Goal: Task Accomplishment & Management: Complete application form

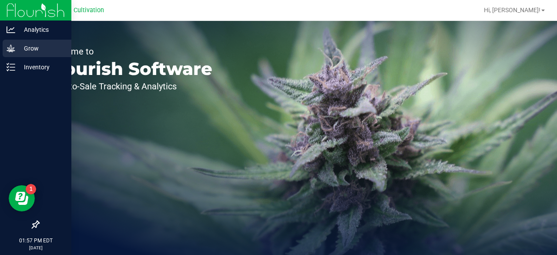
click at [12, 46] on icon at bounding box center [11, 48] width 9 height 9
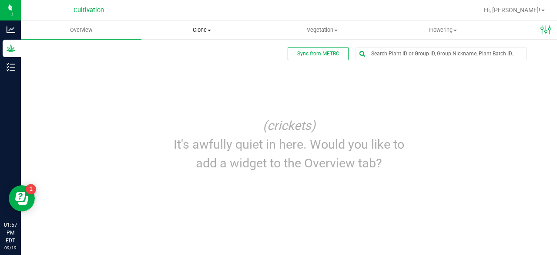
click at [197, 29] on span "Clone" at bounding box center [202, 30] width 120 height 8
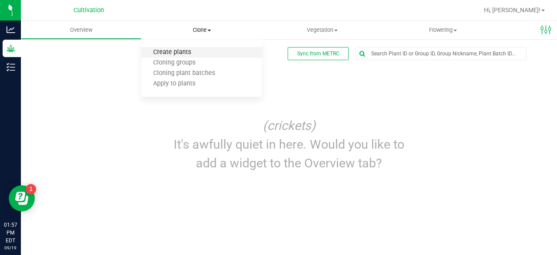
click at [184, 52] on span "Create plants" at bounding box center [171, 52] width 61 height 7
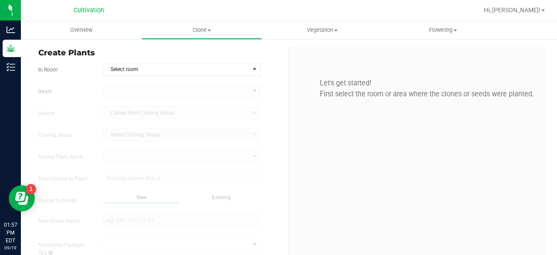
type input "[DATE] 1:57 PM"
click at [164, 69] on span "Select room" at bounding box center [176, 69] width 146 height 12
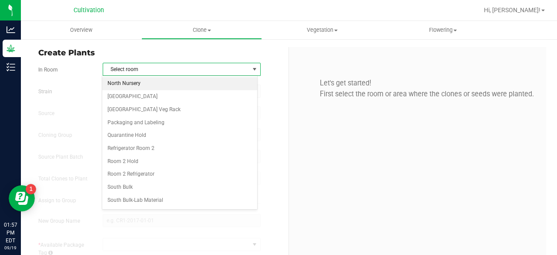
click at [149, 88] on li "North Nursery" at bounding box center [179, 83] width 155 height 13
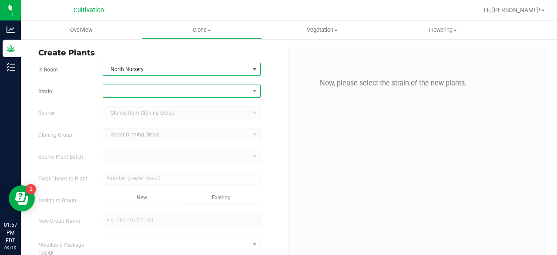
click at [136, 94] on span at bounding box center [176, 91] width 146 height 12
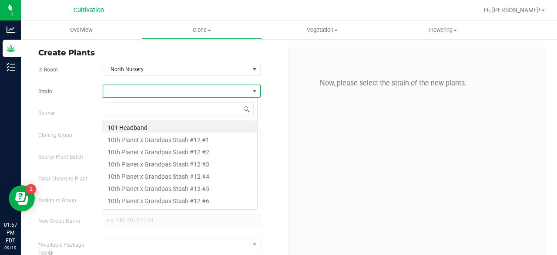
scroll to position [13, 156]
type input "[PERSON_NAME]"
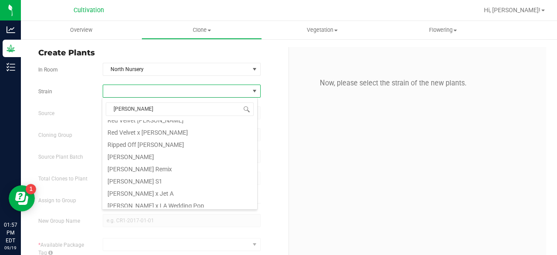
scroll to position [227, 0]
click at [139, 157] on li "[PERSON_NAME]" at bounding box center [179, 155] width 155 height 12
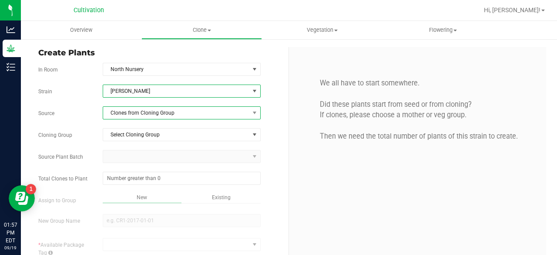
click at [187, 116] on span "Clones from Cloning Group" at bounding box center [176, 113] width 146 height 12
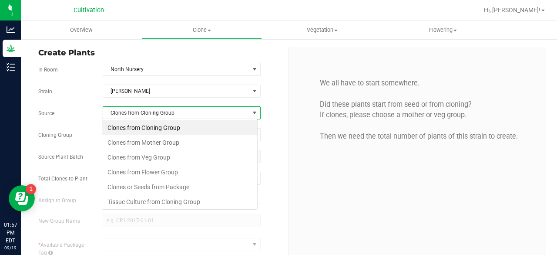
scroll to position [13, 156]
click at [176, 140] on li "Clones from Mother Group" at bounding box center [179, 142] width 155 height 15
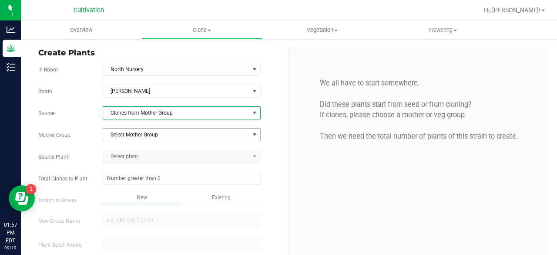
click at [165, 134] on span "Select Mother Group" at bounding box center [176, 134] width 146 height 12
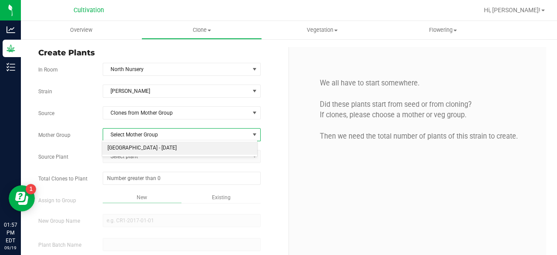
click at [160, 146] on li "[GEOGRAPHIC_DATA] - [DATE]" at bounding box center [179, 147] width 155 height 13
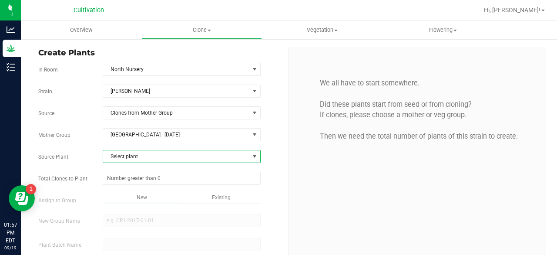
click at [152, 153] on span "Select plant" at bounding box center [176, 156] width 146 height 12
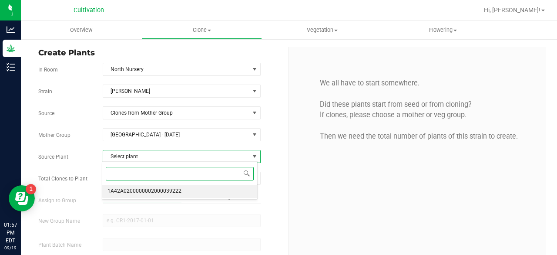
click at [142, 193] on span "1A42A0200000002000039222" at bounding box center [145, 190] width 74 height 11
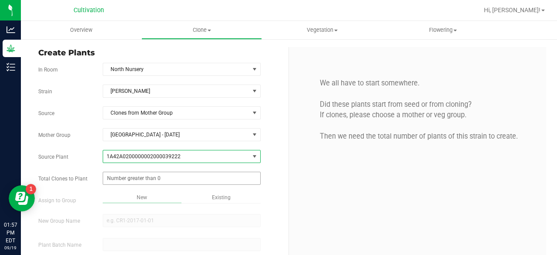
click at [160, 172] on span at bounding box center [182, 178] width 158 height 13
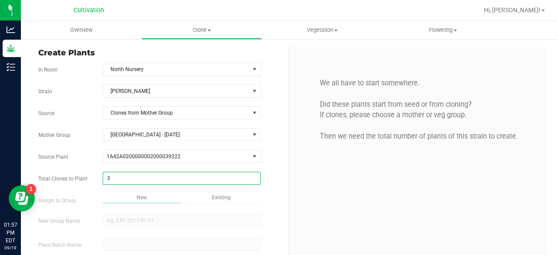
type input "32"
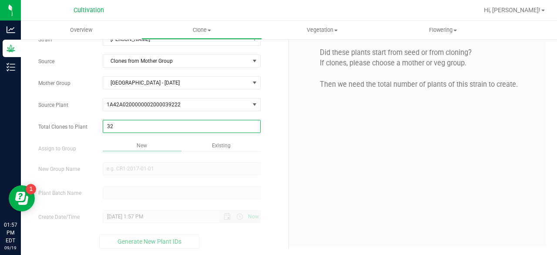
type input "32"
click at [141, 146] on div "Overview Clone Create plants Cloning groups Cloning plant batches Apply to plan…" at bounding box center [289, 138] width 536 height 234
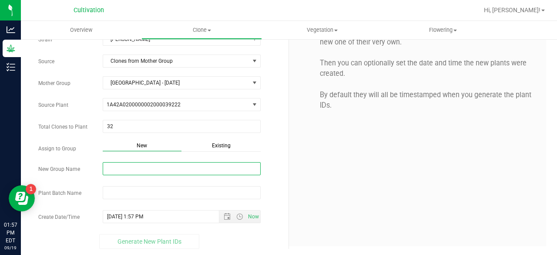
click at [132, 168] on input "New Group Name" at bounding box center [182, 168] width 158 height 13
type input "[DATE] Room #4 North"
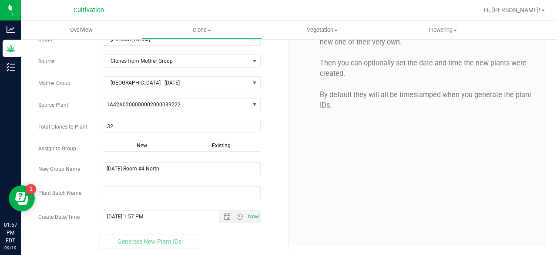
click at [140, 197] on div at bounding box center [181, 193] width 171 height 15
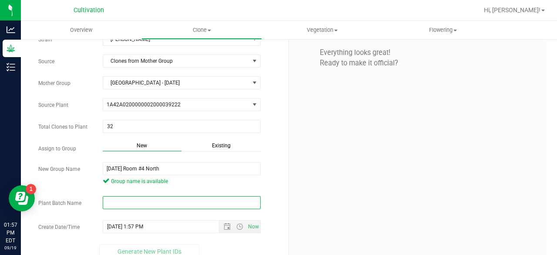
click at [153, 200] on input "text" at bounding box center [182, 202] width 158 height 13
click at [134, 205] on input "text" at bounding box center [182, 202] width 158 height 13
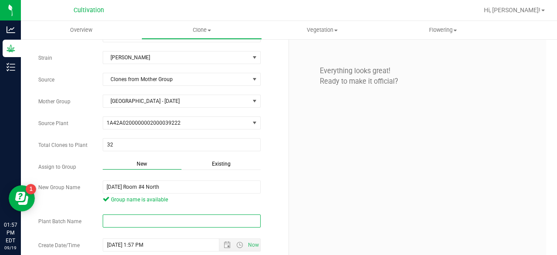
scroll to position [34, 0]
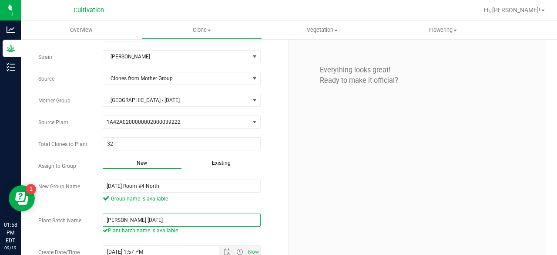
drag, startPoint x: 118, startPoint y: 219, endPoint x: 171, endPoint y: 226, distance: 53.1
click at [171, 226] on div "[PERSON_NAME] [DATE] Plant batch name is available" at bounding box center [181, 224] width 171 height 23
click at [151, 221] on input "[PERSON_NAME] [DATE]" at bounding box center [182, 219] width 158 height 13
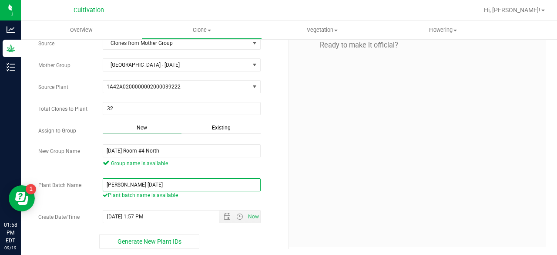
scroll to position [70, 0]
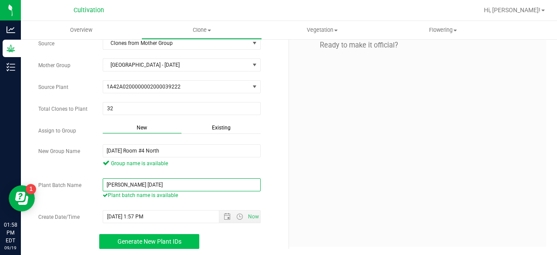
type input "[PERSON_NAME] [DATE]"
click at [183, 239] on button "Generate New Plant IDs" at bounding box center [149, 241] width 100 height 15
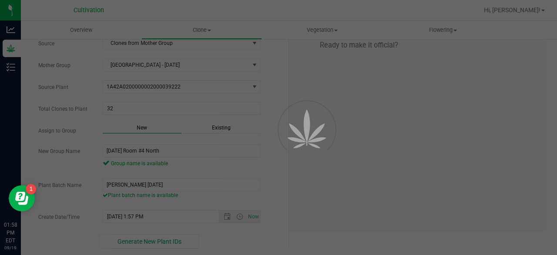
scroll to position [26, 0]
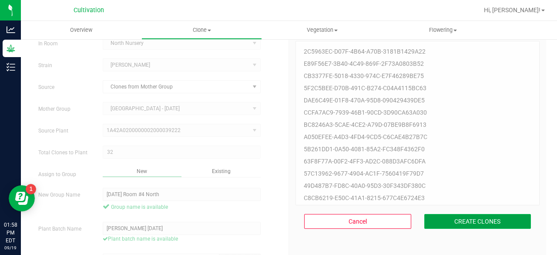
click at [427, 225] on button "CREATE CLONES" at bounding box center [477, 221] width 107 height 15
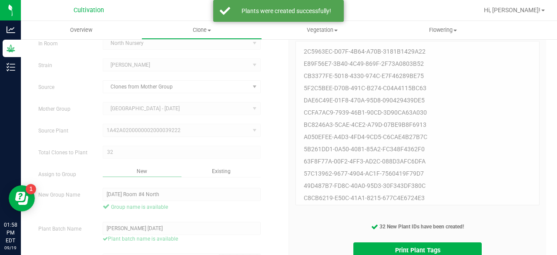
scroll to position [70, 0]
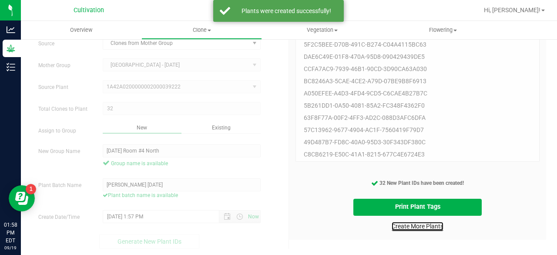
click at [398, 227] on link "Create More Plants" at bounding box center [418, 226] width 52 height 9
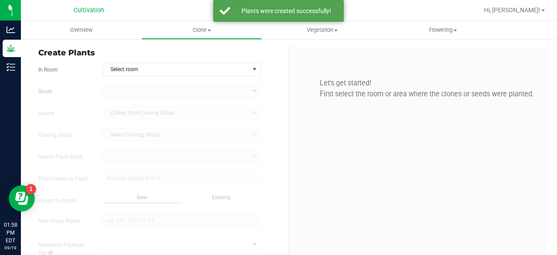
type input "[DATE] 1:58 PM"
click at [175, 67] on span "Select room" at bounding box center [176, 69] width 146 height 12
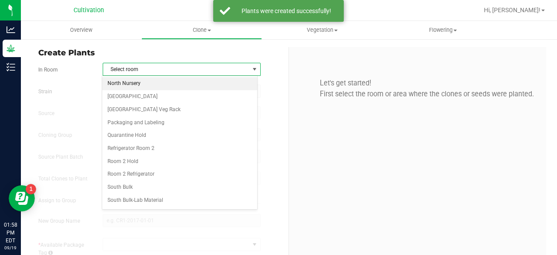
click at [148, 84] on li "North Nursery" at bounding box center [179, 83] width 155 height 13
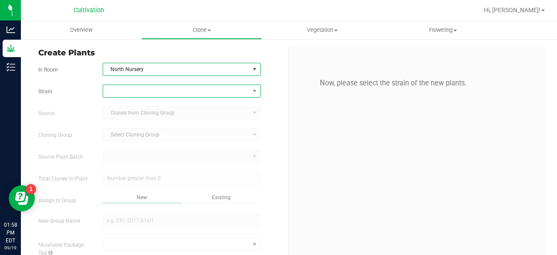
click at [138, 91] on span at bounding box center [176, 91] width 146 height 12
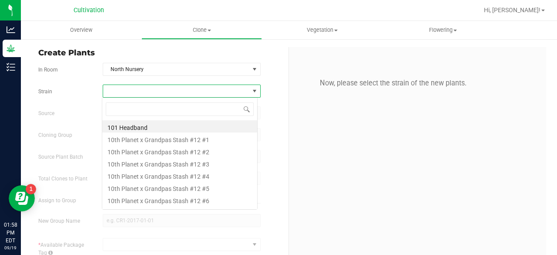
scroll to position [13, 156]
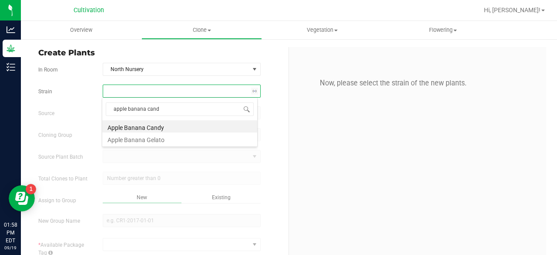
type input "apple banana candy"
click at [141, 126] on li "Apple Banana Candy" at bounding box center [179, 126] width 155 height 12
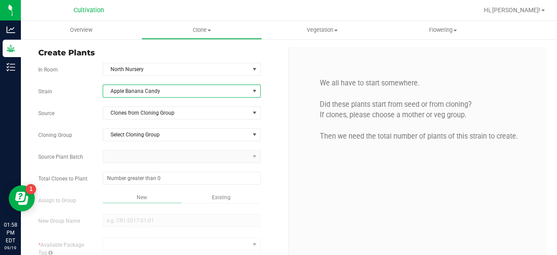
click at [161, 118] on div "Strain Apple Banana Candy Source Clones from Cloning Group Cloning Group Select…" at bounding box center [160, 205] width 244 height 243
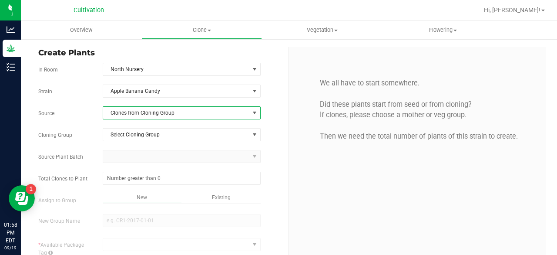
click at [158, 114] on span "Clones from Cloning Group" at bounding box center [176, 113] width 146 height 12
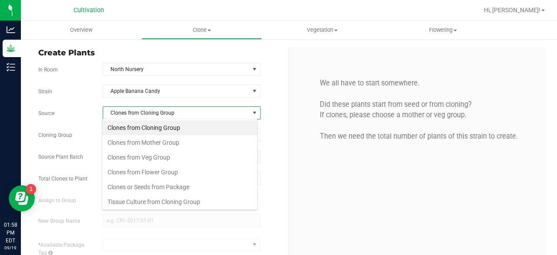
scroll to position [13, 156]
click at [147, 143] on li "Clones from Mother Group" at bounding box center [179, 142] width 155 height 15
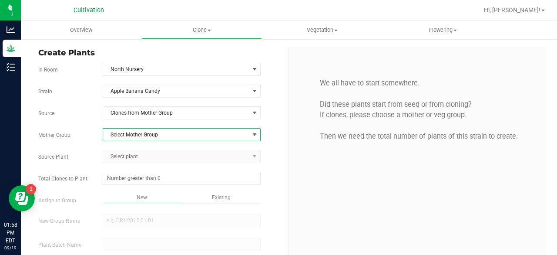
click at [159, 134] on span "Select Mother Group" at bounding box center [176, 134] width 146 height 12
click at [156, 151] on li "[GEOGRAPHIC_DATA] - [DATE]" at bounding box center [179, 147] width 155 height 13
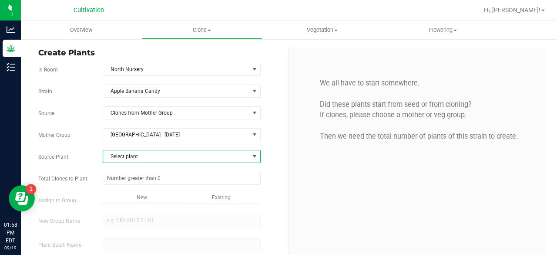
click at [148, 155] on span "Select plant" at bounding box center [176, 156] width 146 height 12
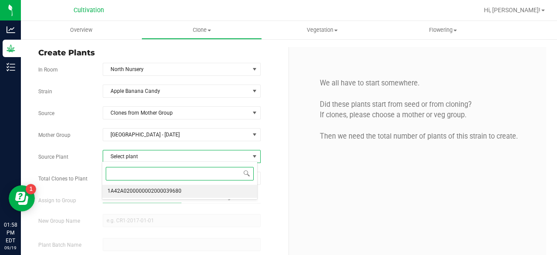
click at [146, 188] on span "1A42A0200000002000039680" at bounding box center [145, 190] width 74 height 11
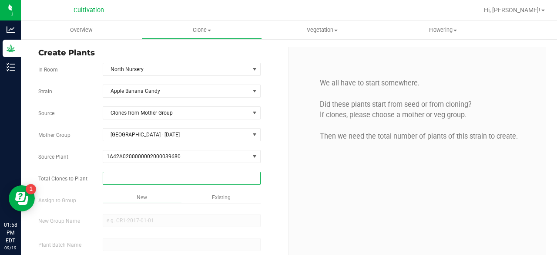
click at [132, 176] on span at bounding box center [182, 178] width 158 height 13
type input "32"
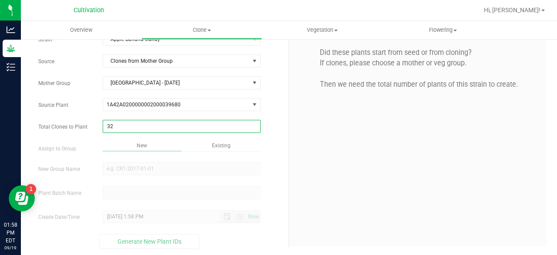
type input "32"
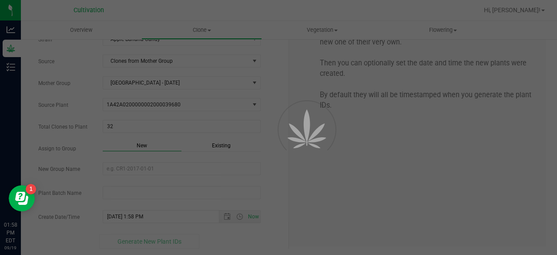
click at [219, 144] on div "Overview Clone Create plants Cloning groups Cloning plant batches Apply to plan…" at bounding box center [289, 138] width 536 height 234
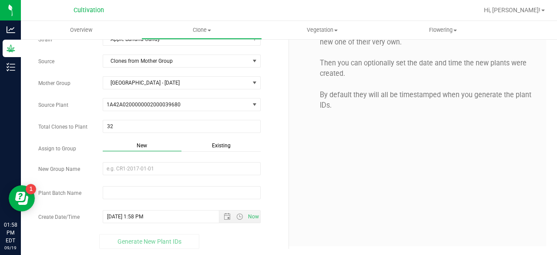
click at [219, 144] on span "Existing" at bounding box center [221, 145] width 19 height 6
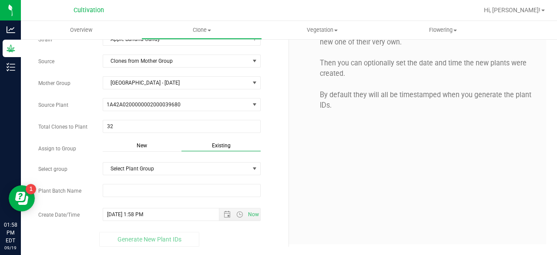
scroll to position [50, 0]
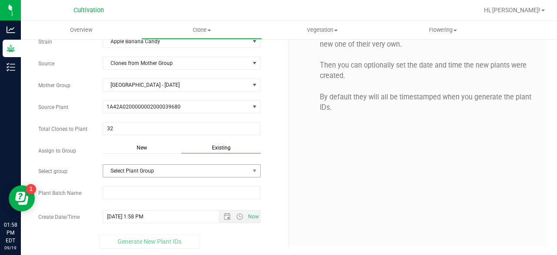
click at [184, 167] on span "Select Plant Group" at bounding box center [176, 171] width 146 height 12
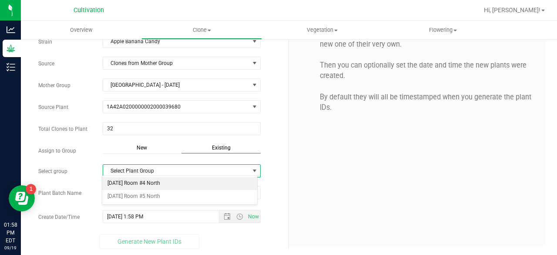
click at [169, 179] on li "[DATE] Room #4 North" at bounding box center [179, 183] width 155 height 13
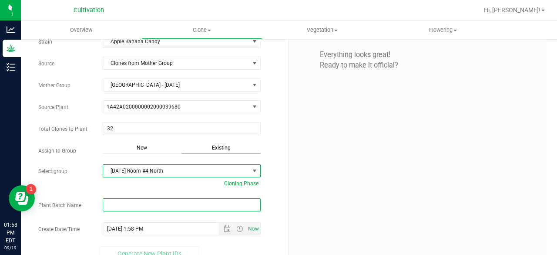
click at [145, 199] on input "text" at bounding box center [182, 204] width 158 height 13
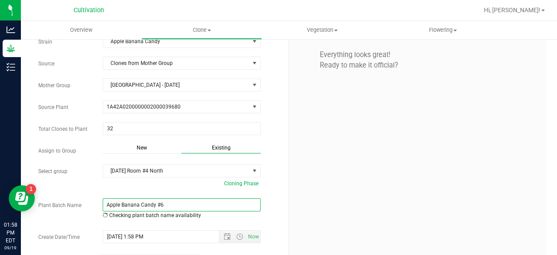
paste input "[DATE]"
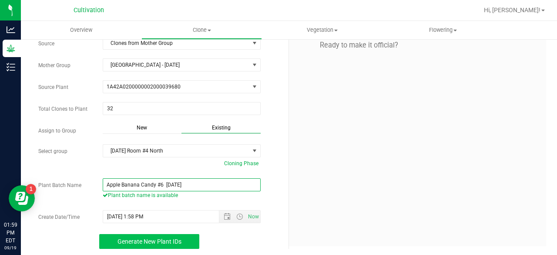
type input "Apple Banana Candy #6 [DATE]"
click at [160, 238] on span "Generate New Plant IDs" at bounding box center [150, 241] width 64 height 7
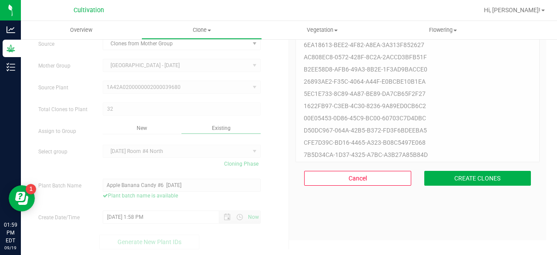
scroll to position [26, 0]
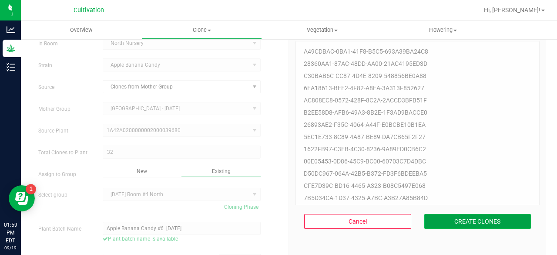
click at [435, 221] on button "CREATE CLONES" at bounding box center [477, 221] width 107 height 15
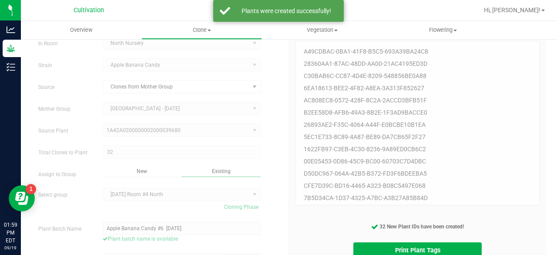
scroll to position [69, 0]
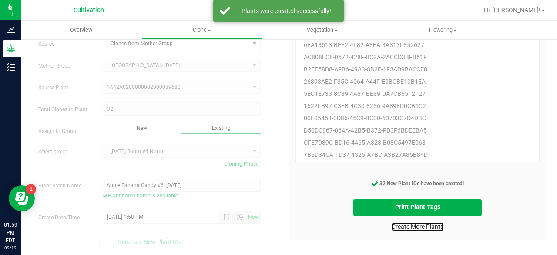
click at [423, 225] on link "Create More Plants" at bounding box center [418, 226] width 52 height 9
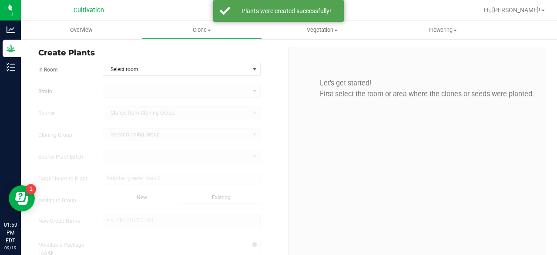
type input "[DATE] 1:59 PM"
click at [159, 67] on span "Select room" at bounding box center [176, 69] width 146 height 12
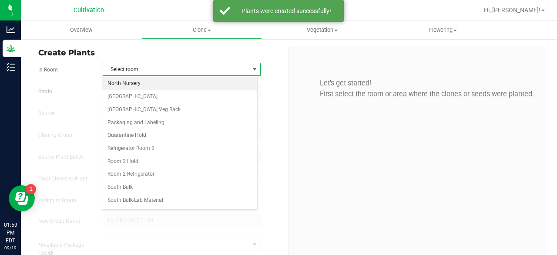
click at [147, 80] on li "North Nursery" at bounding box center [179, 83] width 155 height 13
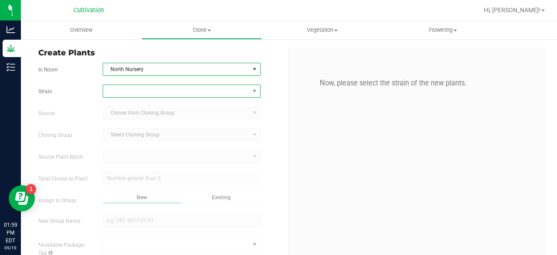
click at [147, 90] on span at bounding box center [176, 91] width 146 height 12
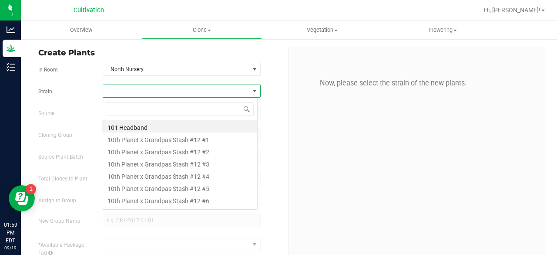
scroll to position [13, 156]
type input "o"
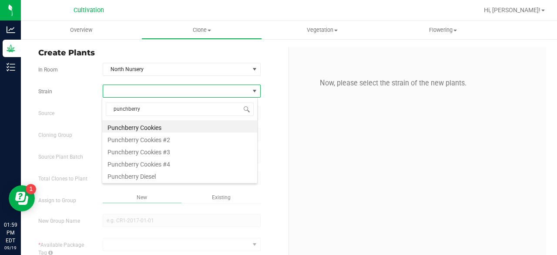
type input "punchberry c"
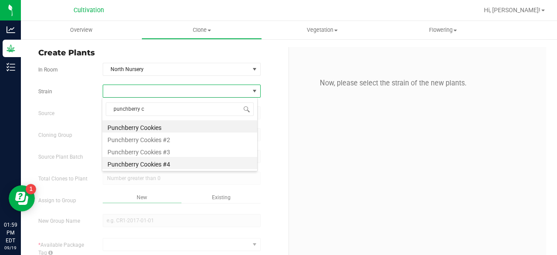
click at [159, 160] on li "Punchberry Cookies #4" at bounding box center [179, 163] width 155 height 12
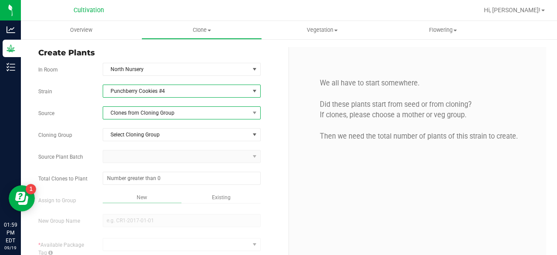
click at [188, 115] on span "Clones from Cloning Group" at bounding box center [176, 113] width 146 height 12
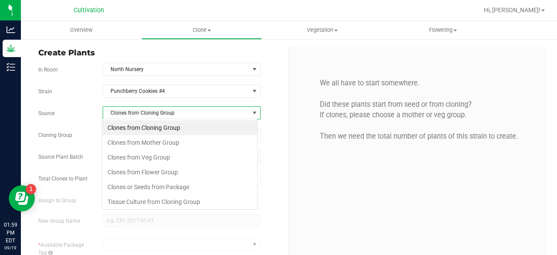
scroll to position [13, 156]
click at [170, 139] on li "Clones from Mother Group" at bounding box center [179, 142] width 155 height 15
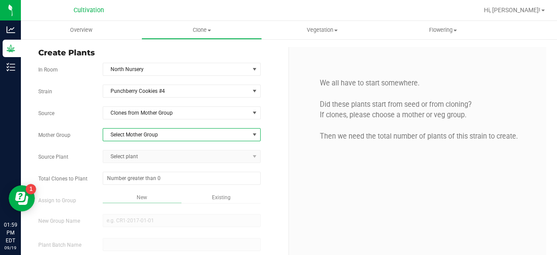
click at [158, 138] on span "Select Mother Group" at bounding box center [176, 134] width 146 height 12
click at [153, 146] on li "[GEOGRAPHIC_DATA] - [DATE]" at bounding box center [179, 147] width 155 height 13
click at [142, 155] on span "Select plant" at bounding box center [176, 156] width 146 height 12
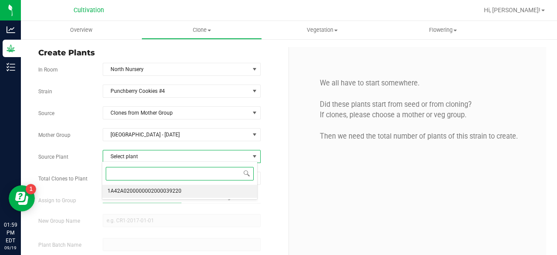
click at [138, 193] on span "1A42A0200000002000039220" at bounding box center [145, 190] width 74 height 11
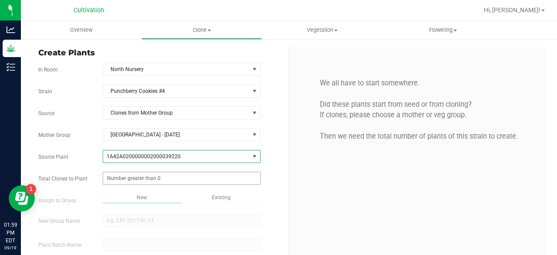
click at [148, 178] on span at bounding box center [182, 178] width 158 height 13
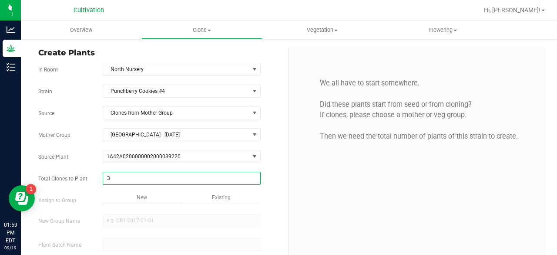
type input "32"
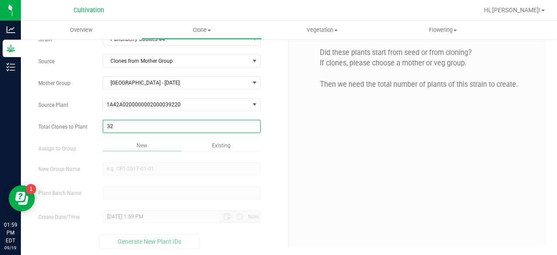
type input "32"
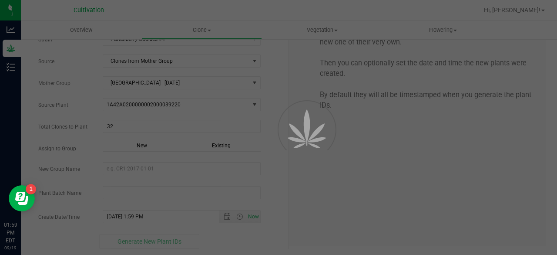
click at [215, 150] on div "Overview Clone Create plants Cloning groups Cloning plant batches Apply to plan…" at bounding box center [289, 138] width 536 height 234
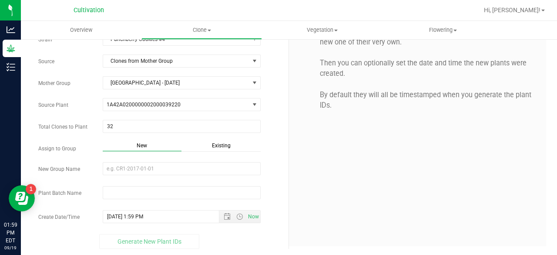
click at [226, 142] on span "Existing" at bounding box center [221, 145] width 19 height 6
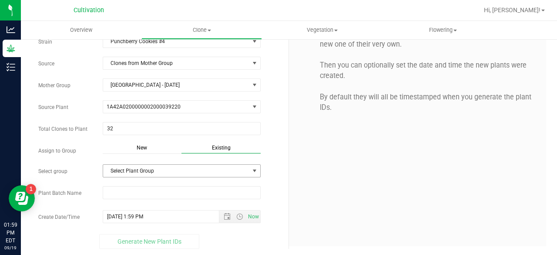
click at [197, 170] on span "Select Plant Group" at bounding box center [176, 171] width 146 height 12
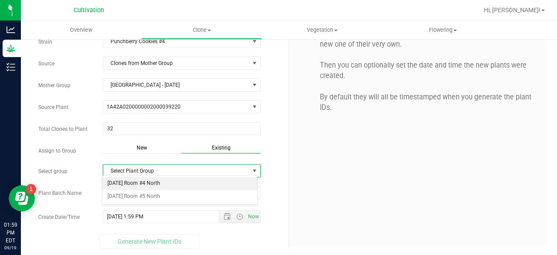
click at [185, 182] on li "[DATE] Room #4 North" at bounding box center [179, 183] width 155 height 13
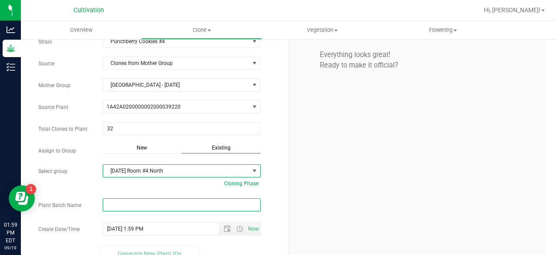
click at [165, 200] on input "text" at bounding box center [182, 204] width 158 height 13
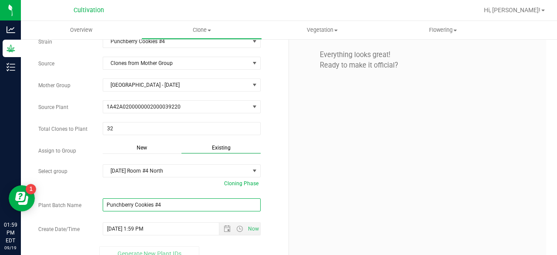
scroll to position [62, 0]
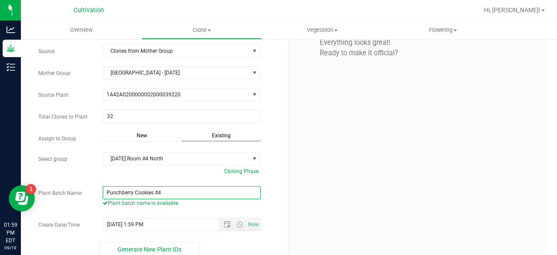
paste input "[DATE]"
type input "Punchberry Cookies #4 [DATE]"
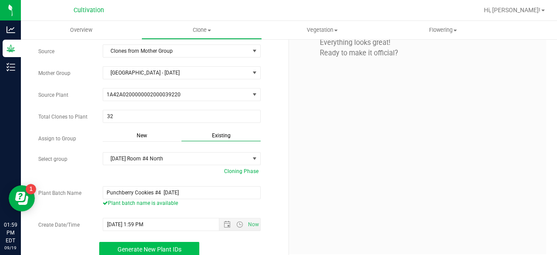
click at [165, 247] on span "Generate New Plant IDs" at bounding box center [150, 249] width 64 height 7
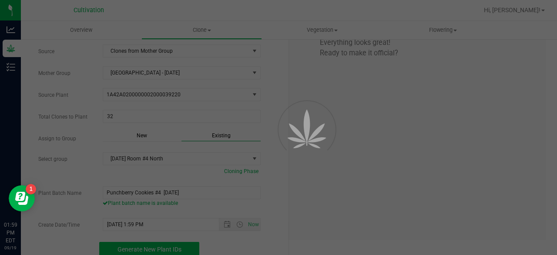
scroll to position [26, 0]
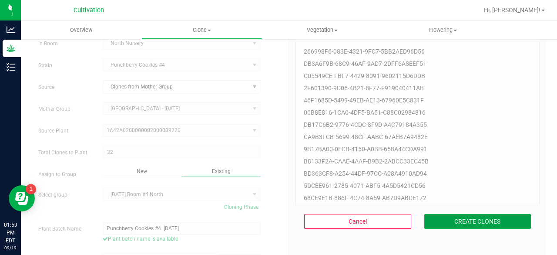
click at [454, 222] on button "CREATE CLONES" at bounding box center [477, 221] width 107 height 15
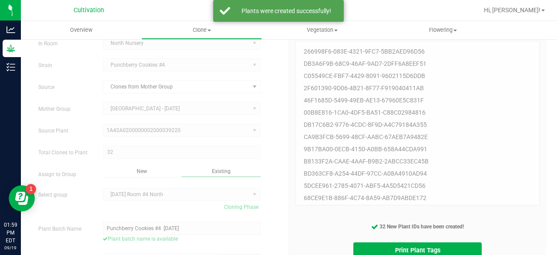
scroll to position [69, 0]
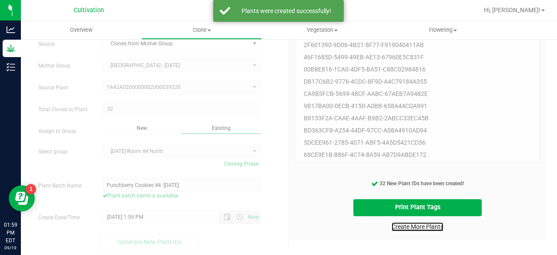
click at [428, 224] on link "Create More Plants" at bounding box center [418, 226] width 52 height 9
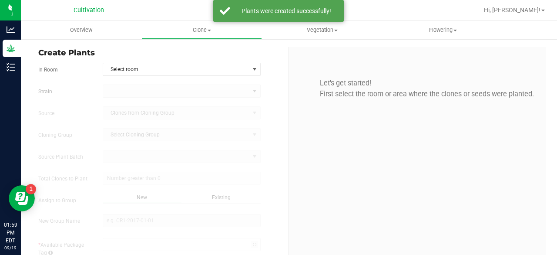
type input "[DATE] 1:59 PM"
click at [153, 65] on span "Select room" at bounding box center [176, 69] width 146 height 12
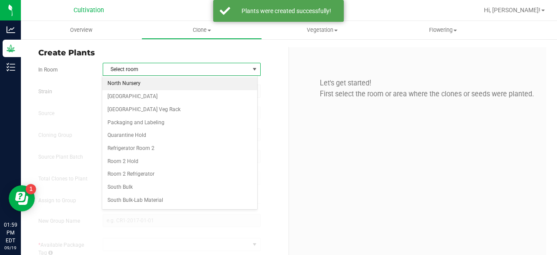
click at [143, 80] on li "North Nursery" at bounding box center [179, 83] width 155 height 13
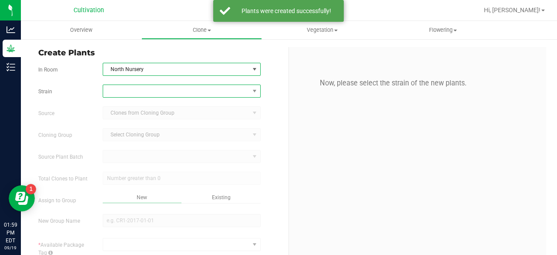
click at [134, 90] on span at bounding box center [176, 91] width 146 height 12
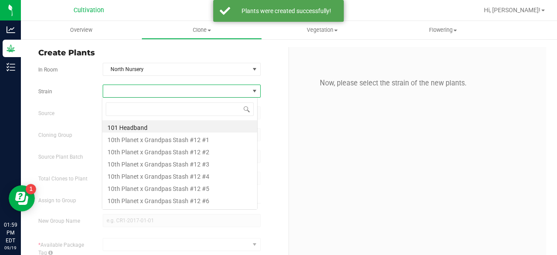
scroll to position [13, 156]
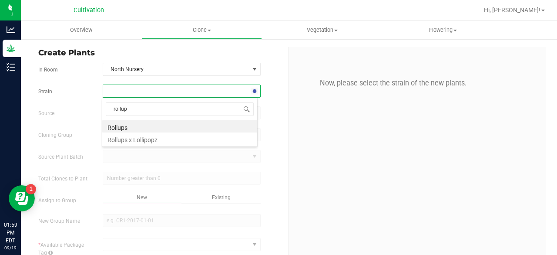
type input "rollups"
click at [129, 129] on li "Rollups" at bounding box center [179, 126] width 155 height 12
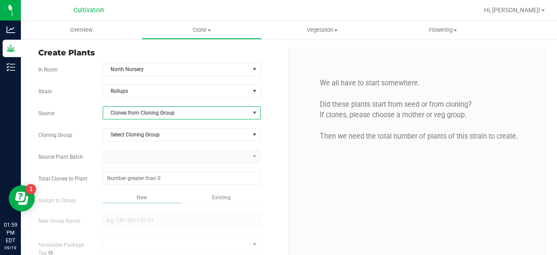
click at [148, 115] on span "Clones from Cloning Group" at bounding box center [176, 113] width 146 height 12
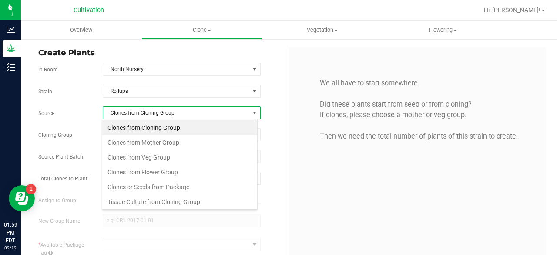
scroll to position [13, 156]
click at [144, 143] on li "Clones from Mother Group" at bounding box center [179, 142] width 155 height 15
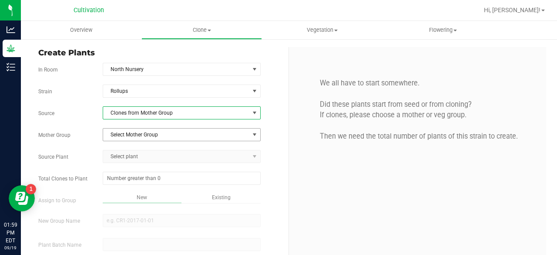
click at [158, 133] on span "Select Mother Group" at bounding box center [176, 134] width 146 height 12
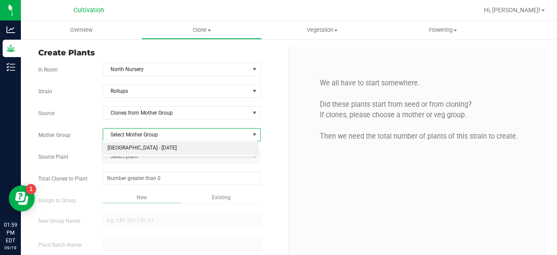
click at [154, 148] on li "[GEOGRAPHIC_DATA] - [DATE]" at bounding box center [179, 147] width 155 height 13
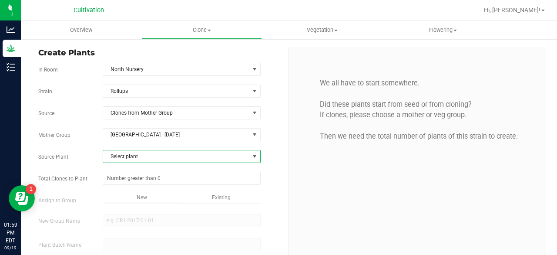
click at [146, 154] on span "Select plant" at bounding box center [176, 156] width 146 height 12
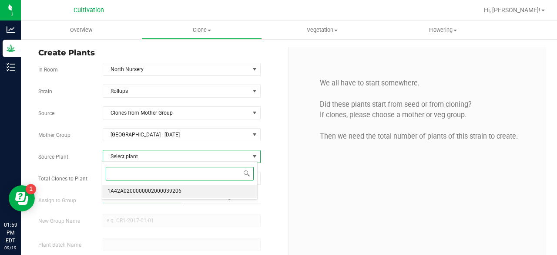
click at [144, 189] on span "1A42A0200000002000039206" at bounding box center [145, 190] width 74 height 11
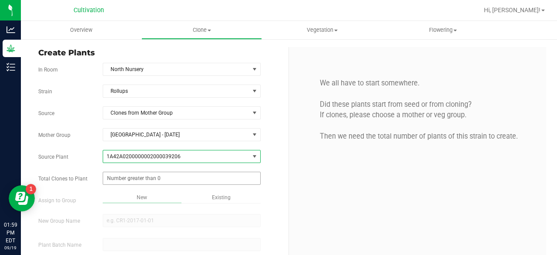
click at [161, 172] on span at bounding box center [182, 178] width 158 height 13
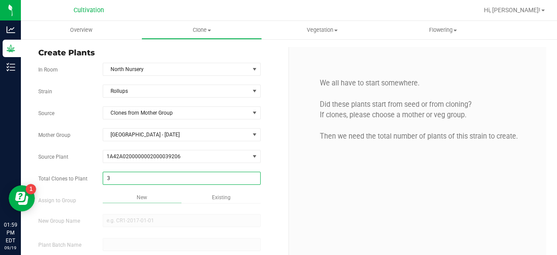
type input "32"
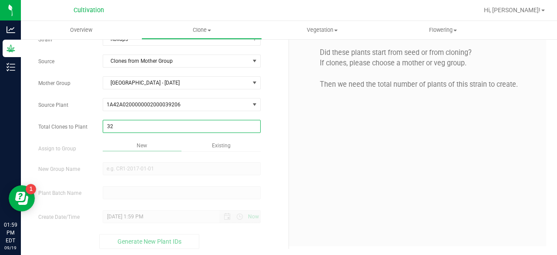
type input "32"
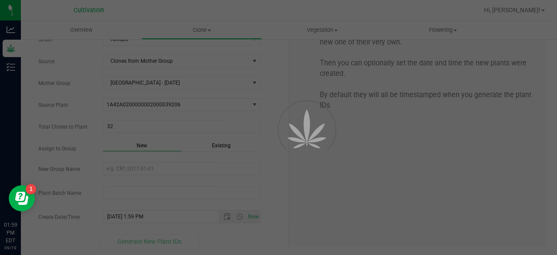
click at [212, 148] on div "Overview Clone Create plants Cloning groups Cloning plant batches Apply to plan…" at bounding box center [289, 138] width 536 height 234
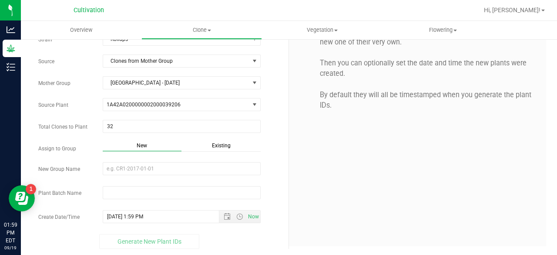
click at [222, 142] on span "Existing" at bounding box center [221, 145] width 19 height 6
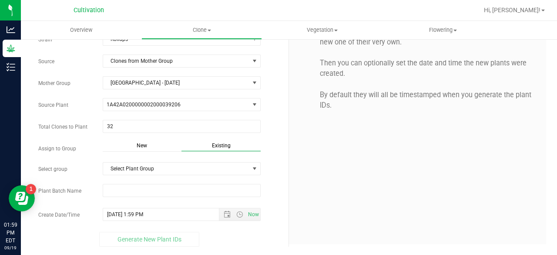
scroll to position [50, 0]
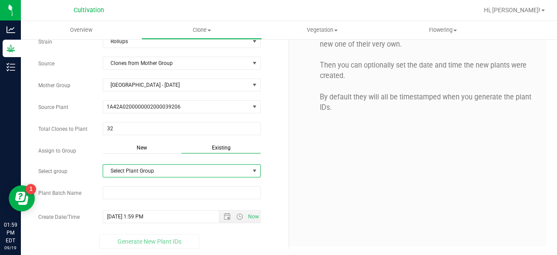
click at [192, 169] on span "Select Plant Group" at bounding box center [176, 171] width 146 height 12
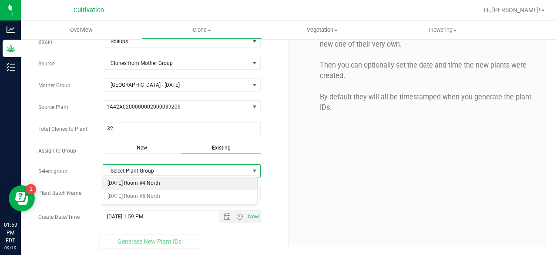
click at [180, 180] on li "[DATE] Room #4 North" at bounding box center [179, 183] width 155 height 13
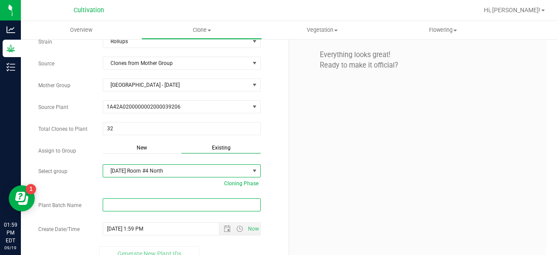
click at [161, 202] on input "text" at bounding box center [182, 204] width 158 height 13
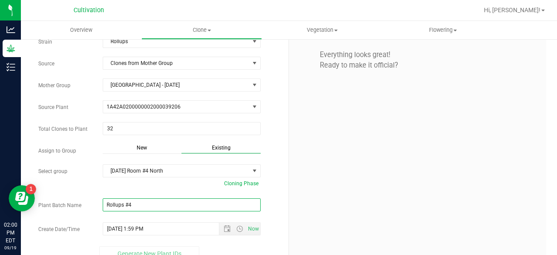
paste input "[DATE]"
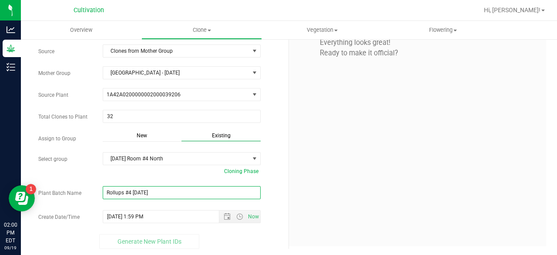
scroll to position [66, 0]
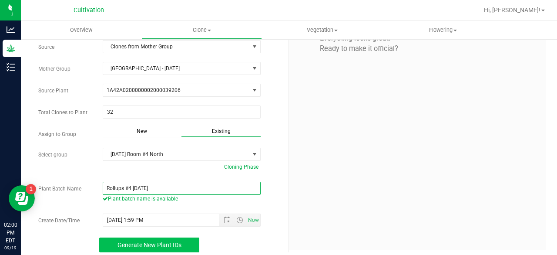
type input "Rollups #4 [DATE]"
click at [144, 241] on span "Generate New Plant IDs" at bounding box center [150, 244] width 64 height 7
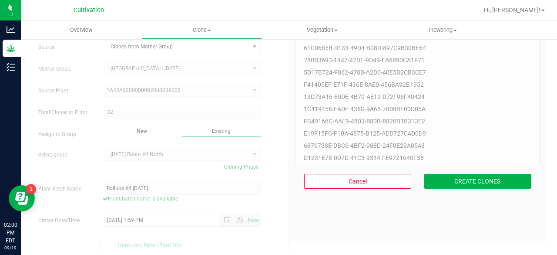
scroll to position [26, 0]
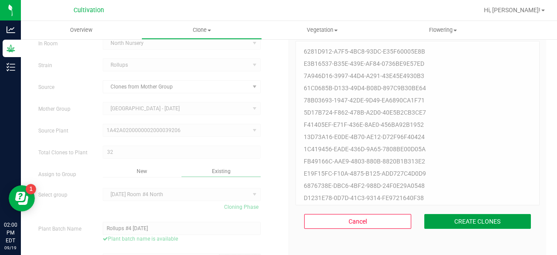
click at [436, 222] on button "CREATE CLONES" at bounding box center [477, 221] width 107 height 15
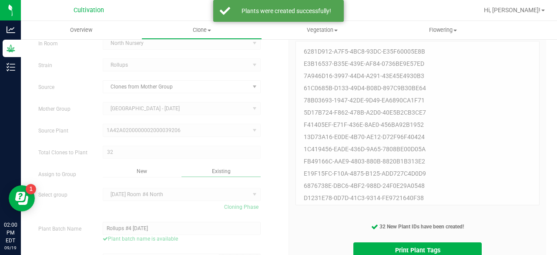
scroll to position [69, 0]
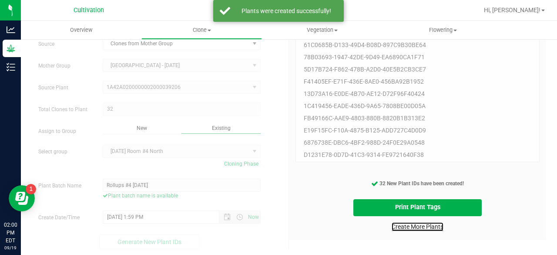
click at [423, 226] on link "Create More Plants" at bounding box center [418, 226] width 52 height 9
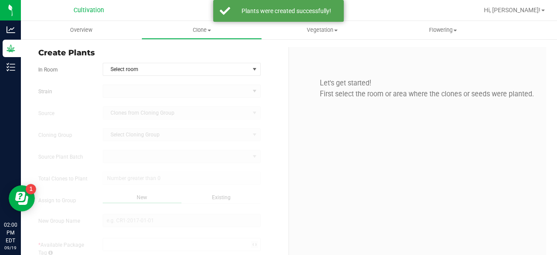
type input "[DATE] 2:00 PM"
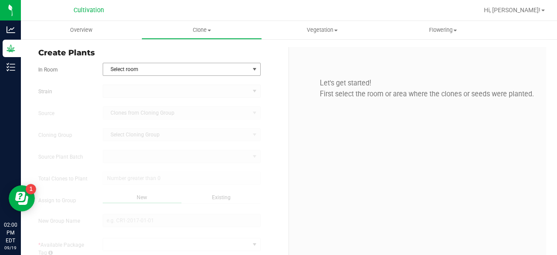
click at [242, 74] on span "Select room" at bounding box center [176, 69] width 146 height 12
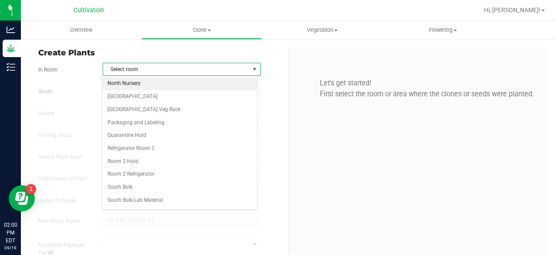
click at [185, 85] on li "North Nursery" at bounding box center [179, 83] width 155 height 13
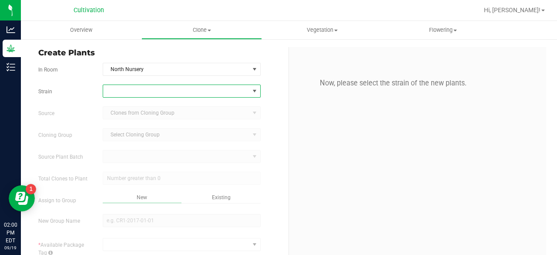
click at [170, 91] on span at bounding box center [176, 91] width 146 height 12
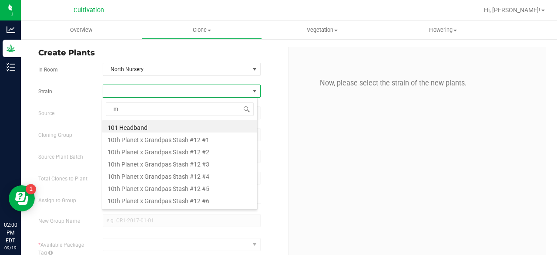
scroll to position [13, 156]
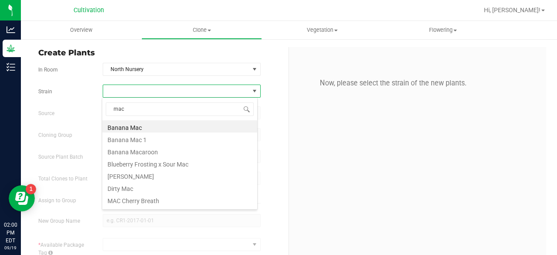
type input "mac 1"
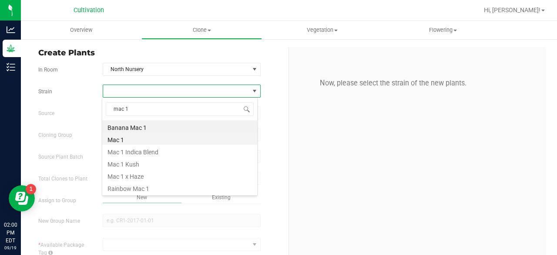
click at [135, 136] on li "Mac 1" at bounding box center [179, 138] width 155 height 12
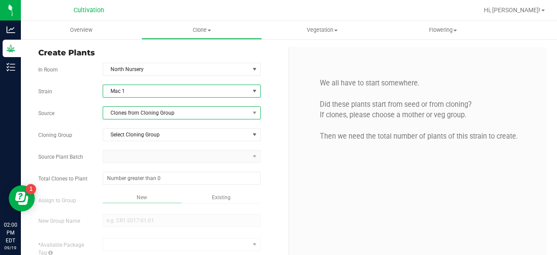
click at [163, 113] on span "Clones from Cloning Group" at bounding box center [176, 113] width 146 height 12
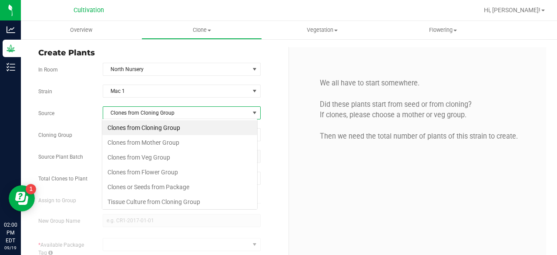
scroll to position [13, 156]
click at [155, 140] on li "Clones from Mother Group" at bounding box center [179, 142] width 155 height 15
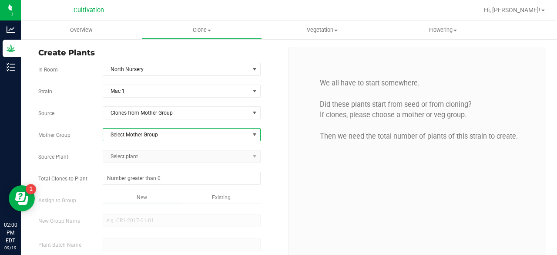
click at [168, 135] on span "Select Mother Group" at bounding box center [176, 134] width 146 height 12
click at [161, 148] on li "[GEOGRAPHIC_DATA] - [DATE]" at bounding box center [179, 147] width 155 height 13
click at [152, 152] on span "Select plant" at bounding box center [176, 156] width 146 height 12
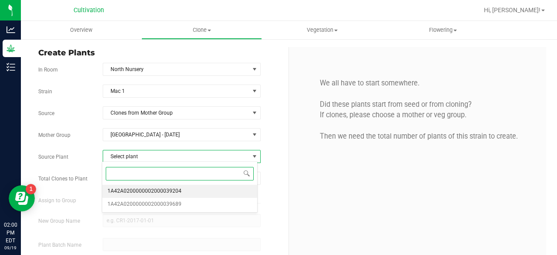
click at [145, 186] on span "1A42A0200000002000039204" at bounding box center [145, 190] width 74 height 11
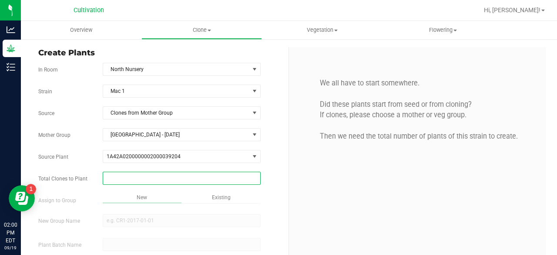
click at [166, 177] on span at bounding box center [182, 178] width 158 height 13
type input "32"
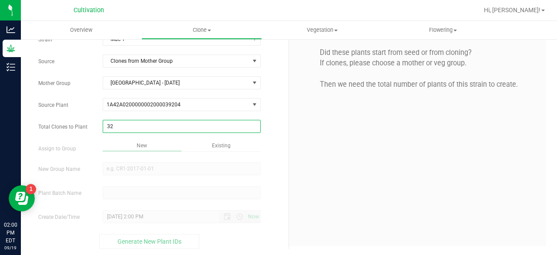
type input "32"
click at [215, 149] on div "Overview Clone Create plants Cloning groups Cloning plant batches Apply to plan…" at bounding box center [289, 138] width 536 height 234
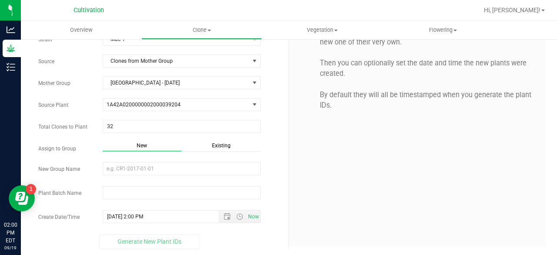
click at [226, 145] on span "Existing" at bounding box center [221, 145] width 19 height 6
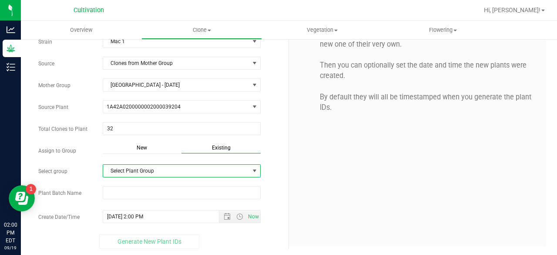
click at [204, 167] on span "Select Plant Group" at bounding box center [176, 171] width 146 height 12
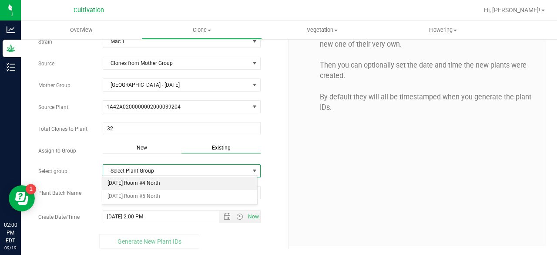
click at [180, 183] on li "[DATE] Room #4 North" at bounding box center [179, 183] width 155 height 13
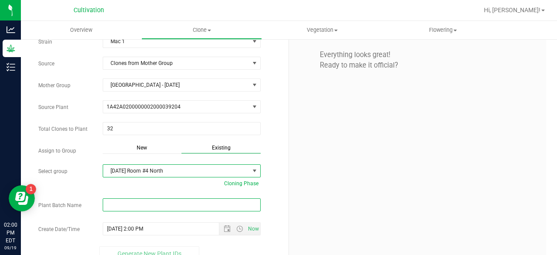
click at [158, 199] on input "text" at bounding box center [182, 204] width 158 height 13
paste input "[DATE]"
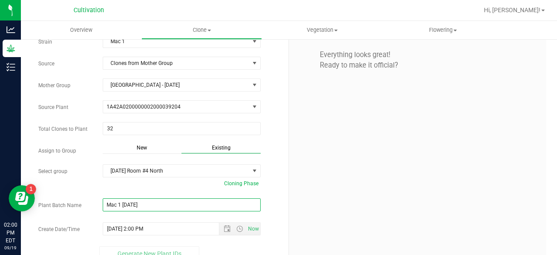
scroll to position [62, 0]
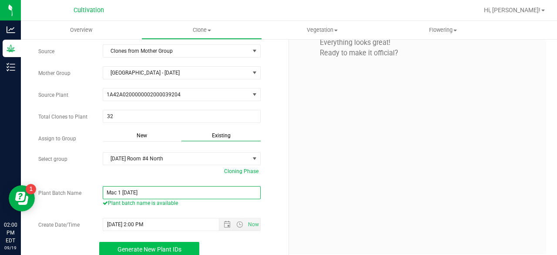
type input "Mac 1 [DATE]"
click at [162, 246] on span "Generate New Plant IDs" at bounding box center [150, 249] width 64 height 7
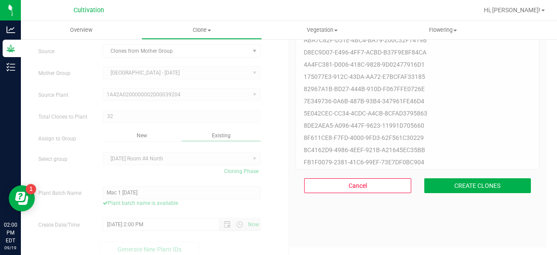
scroll to position [26, 0]
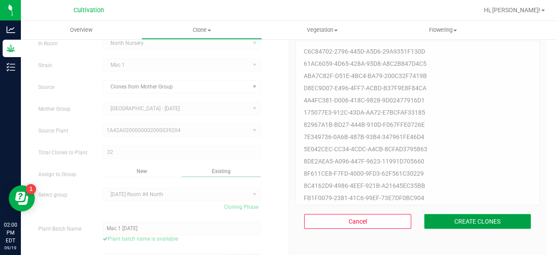
click at [449, 224] on button "CREATE CLONES" at bounding box center [477, 221] width 107 height 15
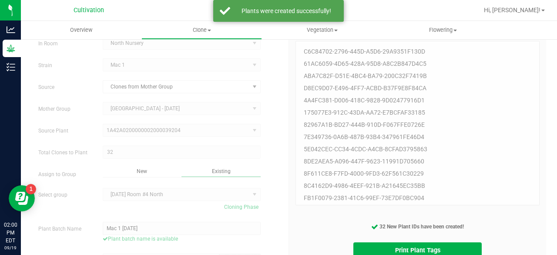
scroll to position [69, 0]
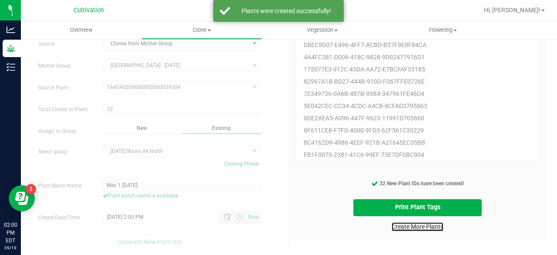
click at [397, 226] on link "Create More Plants" at bounding box center [418, 226] width 52 height 9
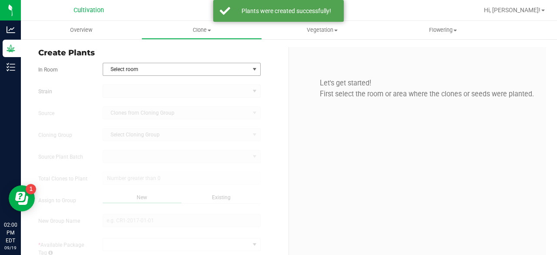
type input "[DATE] 2:00 PM"
click at [165, 68] on span "Select room" at bounding box center [176, 69] width 146 height 12
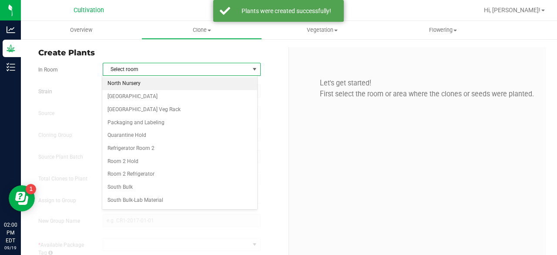
click at [151, 81] on li "North Nursery" at bounding box center [179, 83] width 155 height 13
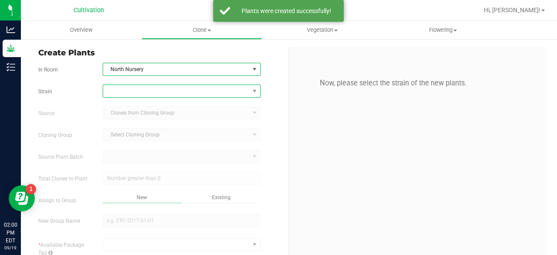
click at [141, 93] on span at bounding box center [176, 91] width 146 height 12
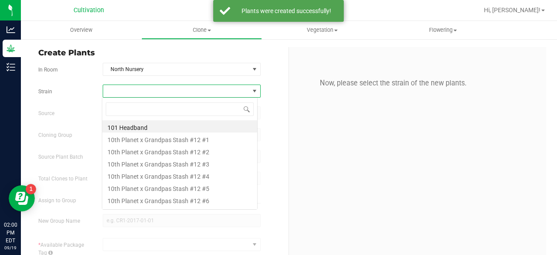
scroll to position [13, 156]
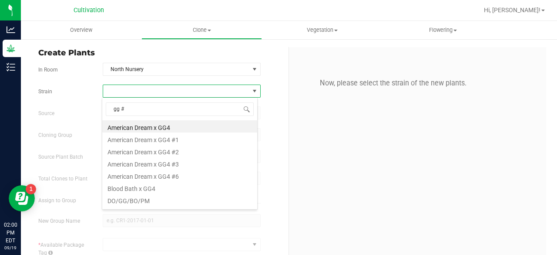
type input "gg #4"
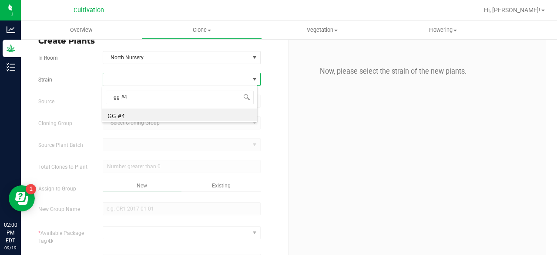
scroll to position [12, 0]
click at [130, 114] on li "GG #4" at bounding box center [179, 114] width 155 height 12
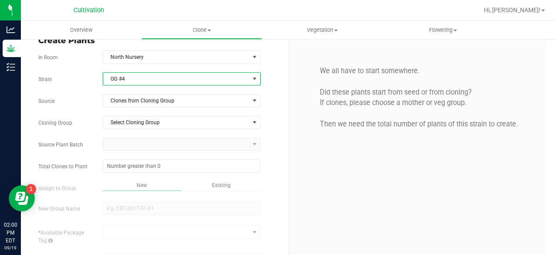
click at [148, 91] on div "Strain GG #4 Source Clones from Cloning Group Cloning Group Select Cloning Grou…" at bounding box center [160, 193] width 244 height 243
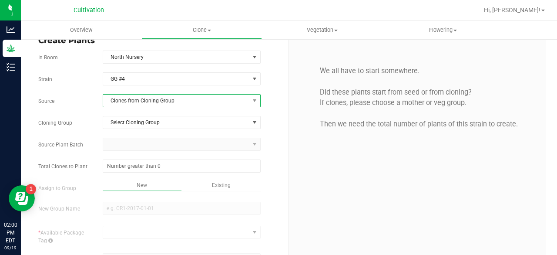
click at [139, 97] on span "Clones from Cloning Group" at bounding box center [176, 100] width 146 height 12
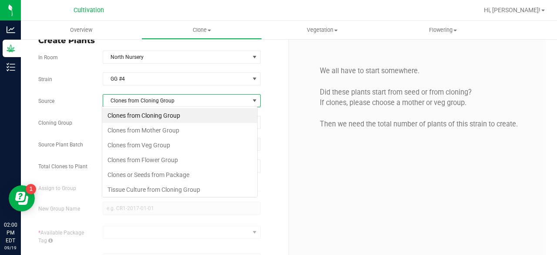
scroll to position [13, 156]
click at [136, 129] on li "Clones from Mother Group" at bounding box center [179, 130] width 155 height 15
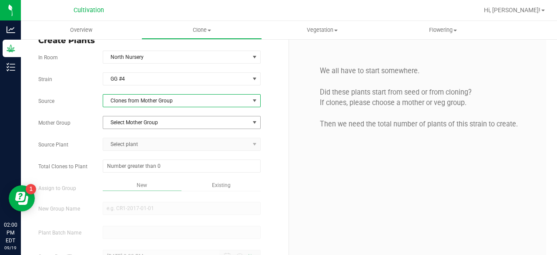
click at [151, 119] on span "Select Mother Group" at bounding box center [176, 122] width 146 height 12
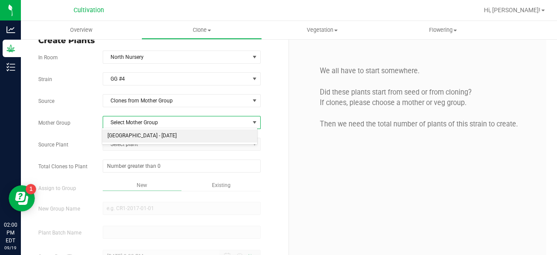
click at [147, 135] on li "[GEOGRAPHIC_DATA] - [DATE]" at bounding box center [179, 135] width 155 height 13
click at [137, 145] on span "Select plant" at bounding box center [176, 144] width 146 height 12
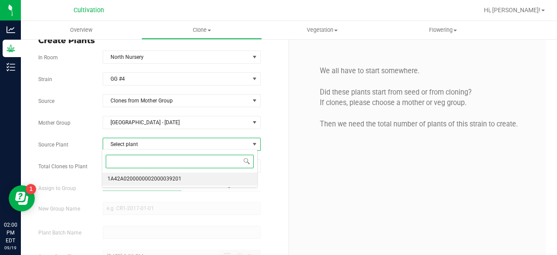
click at [132, 178] on span "1A42A0200000002000039201" at bounding box center [145, 178] width 74 height 11
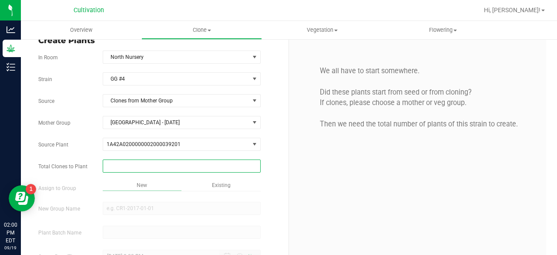
click at [134, 162] on span at bounding box center [182, 165] width 158 height 13
type input "32"
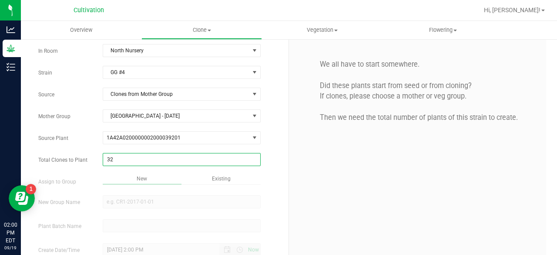
scroll to position [52, 0]
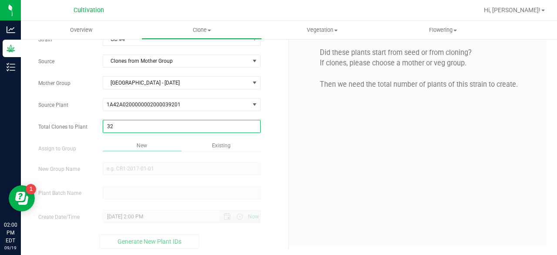
type input "32"
click at [227, 142] on div "Overview Clone Create plants Cloning groups Cloning plant batches Apply to plan…" at bounding box center [289, 138] width 536 height 234
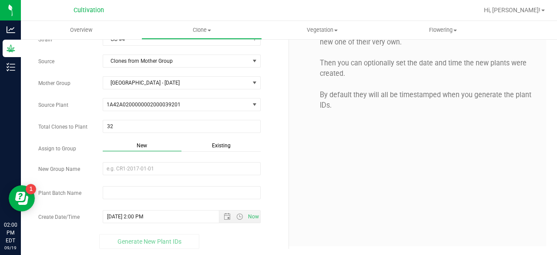
click at [216, 145] on span "Existing" at bounding box center [221, 145] width 19 height 6
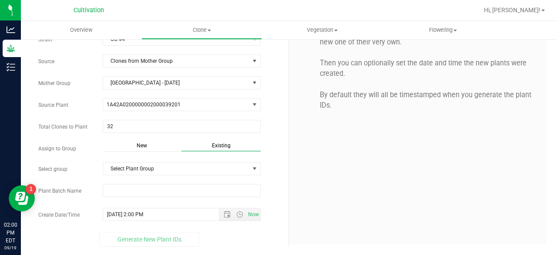
scroll to position [50, 0]
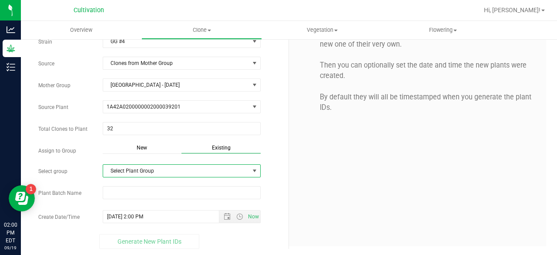
click at [185, 167] on span "Select Plant Group" at bounding box center [176, 171] width 146 height 12
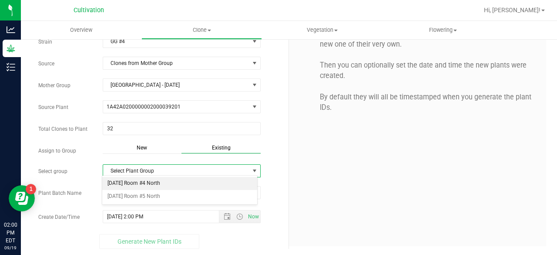
click at [169, 182] on li "[DATE] Room #4 North" at bounding box center [179, 183] width 155 height 13
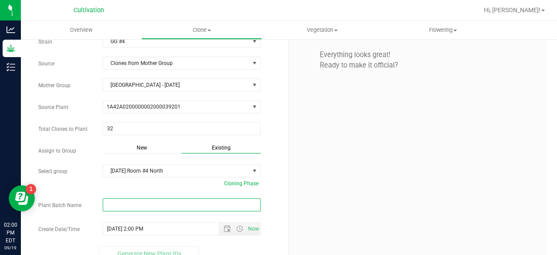
click at [145, 202] on input "text" at bounding box center [182, 204] width 158 height 13
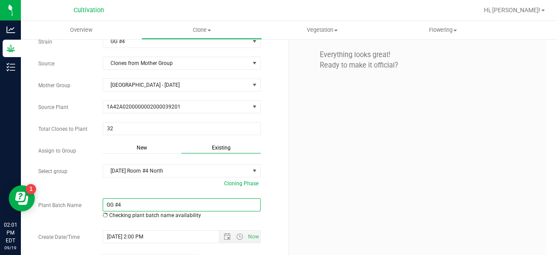
paste input "[DATE]"
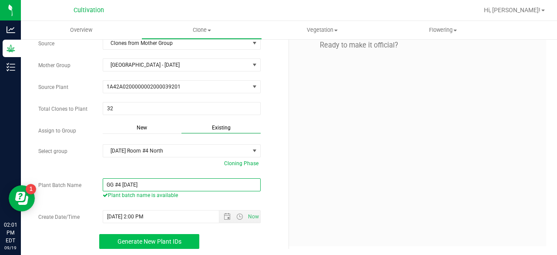
type input "GG #4 [DATE]"
click at [157, 234] on button "Generate New Plant IDs" at bounding box center [149, 241] width 100 height 15
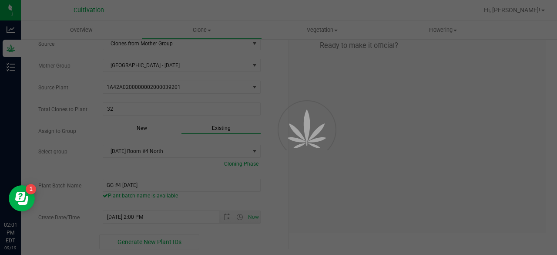
scroll to position [26, 0]
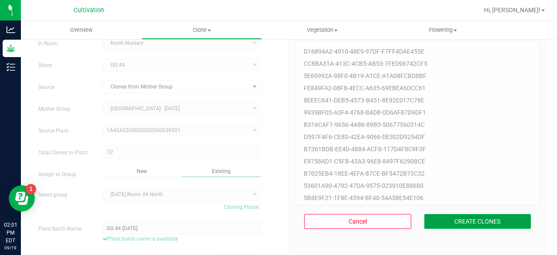
click at [441, 221] on button "CREATE CLONES" at bounding box center [477, 221] width 107 height 15
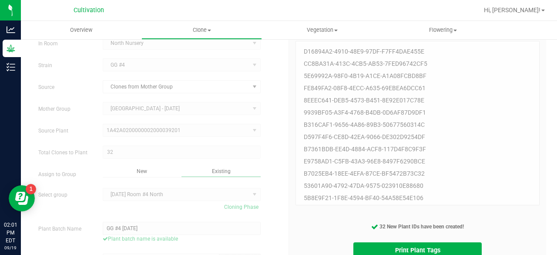
scroll to position [69, 0]
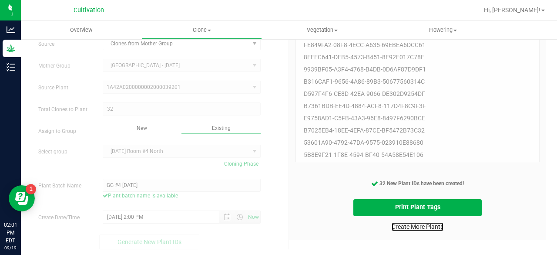
click at [416, 225] on link "Create More Plants" at bounding box center [418, 226] width 52 height 9
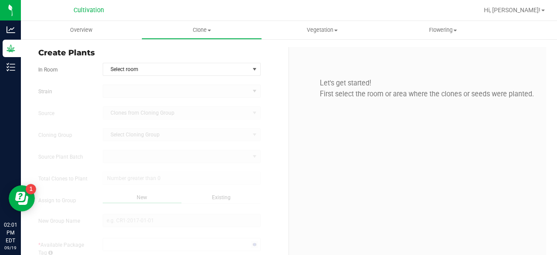
type input "[DATE] 2:01 PM"
click at [162, 68] on span "Select room" at bounding box center [176, 69] width 146 height 12
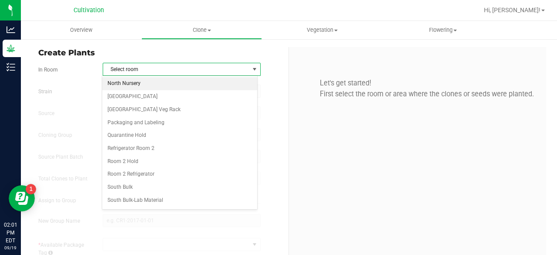
click at [148, 86] on li "North Nursery" at bounding box center [179, 83] width 155 height 13
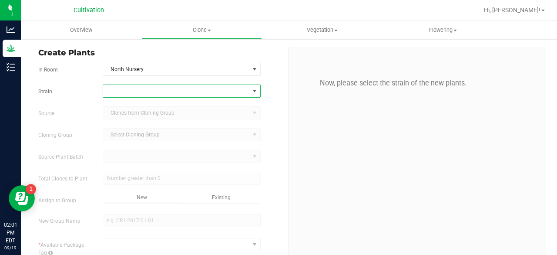
click at [139, 94] on span at bounding box center [176, 91] width 146 height 12
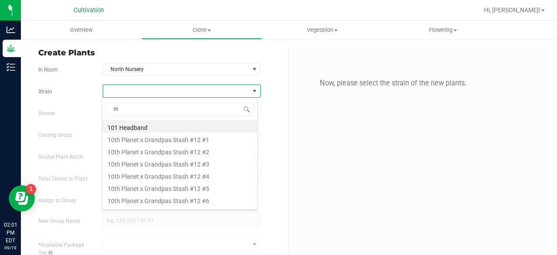
scroll to position [13, 156]
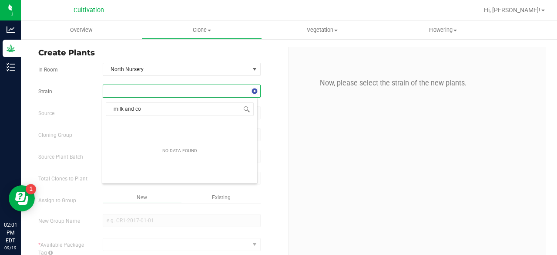
type input "milk and coo"
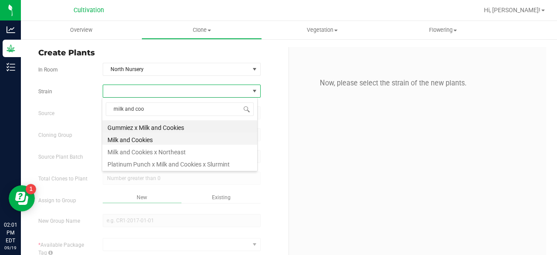
click at [140, 141] on li "Milk and Cookies" at bounding box center [179, 138] width 155 height 12
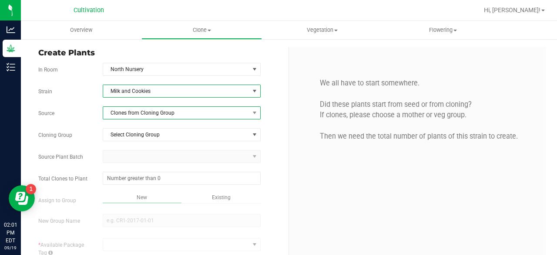
click at [168, 115] on span "Clones from Cloning Group" at bounding box center [176, 113] width 146 height 12
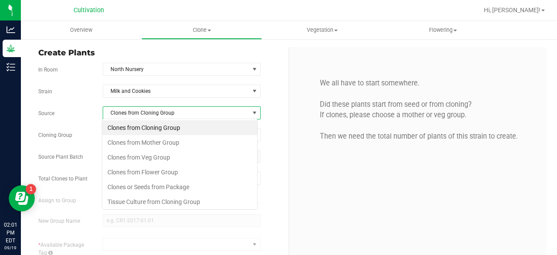
scroll to position [13, 156]
click at [155, 139] on li "Clones from Mother Group" at bounding box center [179, 142] width 155 height 15
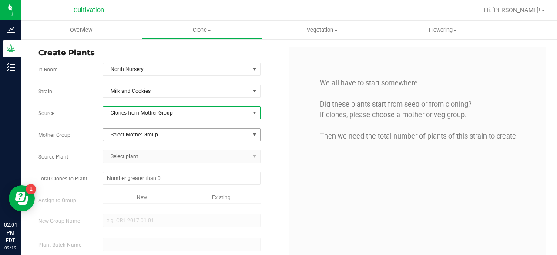
click at [163, 132] on span "Select Mother Group" at bounding box center [176, 134] width 146 height 12
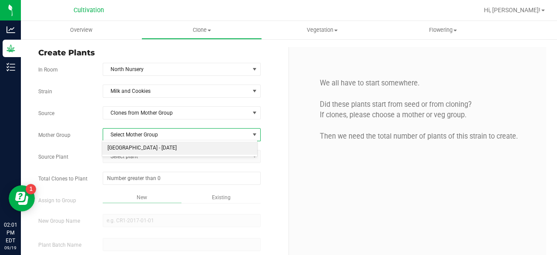
click at [153, 146] on li "[GEOGRAPHIC_DATA] - [DATE]" at bounding box center [179, 147] width 155 height 13
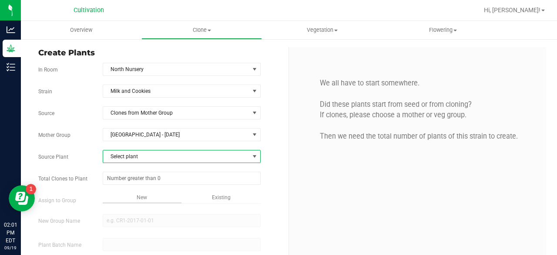
click at [144, 155] on span "Select plant" at bounding box center [176, 156] width 146 height 12
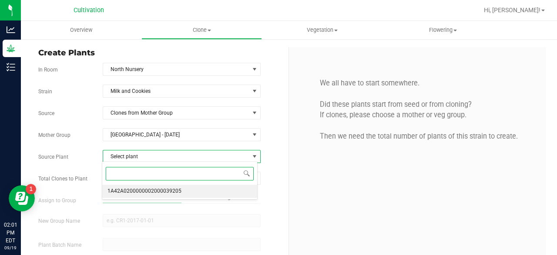
click at [139, 187] on span "1A42A0200000002000039205" at bounding box center [145, 190] width 74 height 11
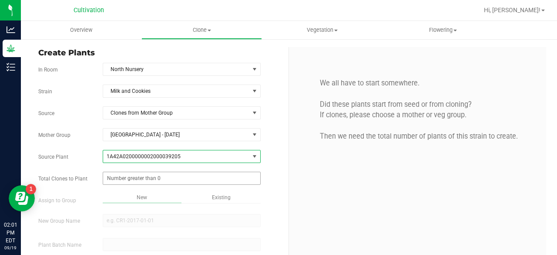
click at [152, 178] on span at bounding box center [182, 178] width 158 height 13
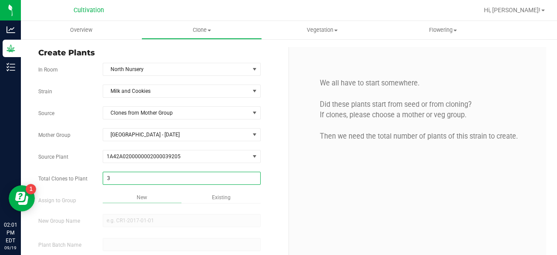
type input "32"
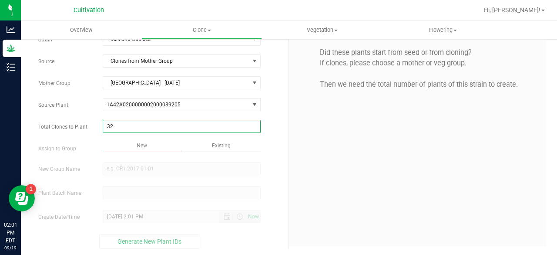
type input "32"
click at [211, 145] on div "Overview Clone Create plants Cloning groups Cloning plant batches Apply to plan…" at bounding box center [289, 138] width 536 height 234
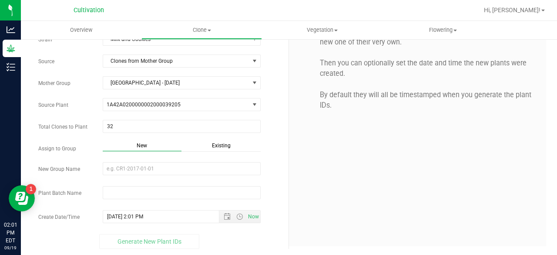
click at [212, 145] on span "Existing" at bounding box center [221, 145] width 19 height 6
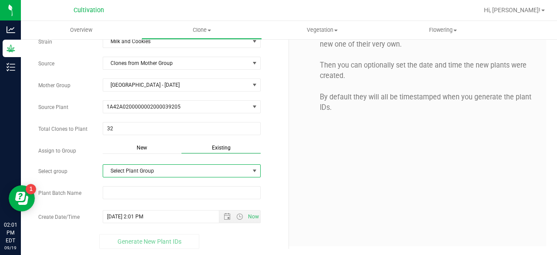
click at [189, 165] on span "Select Plant Group" at bounding box center [176, 171] width 146 height 12
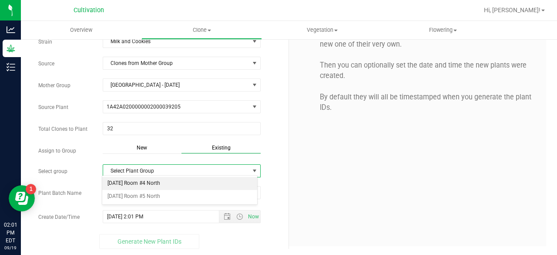
click at [168, 181] on li "[DATE] Room #4 North" at bounding box center [179, 183] width 155 height 13
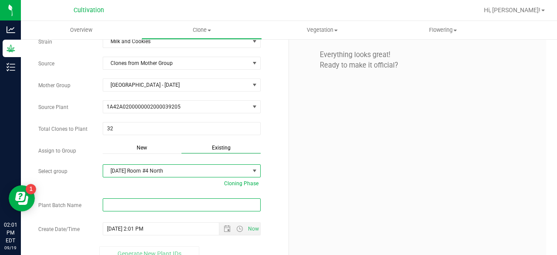
click at [151, 203] on input "text" at bounding box center [182, 204] width 158 height 13
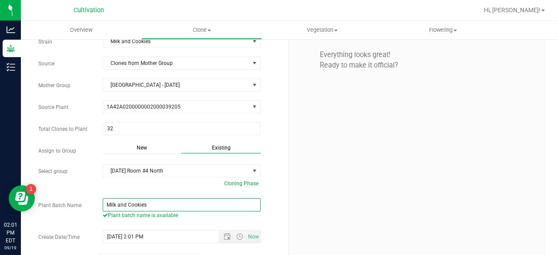
paste input "[DATE]"
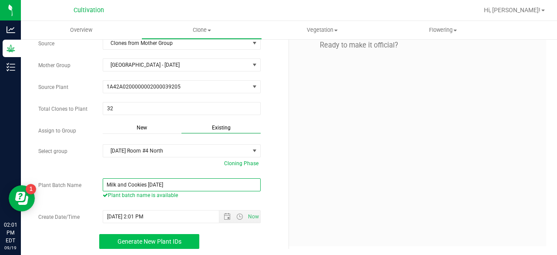
type input "Milk and Cookies [DATE]"
click at [170, 234] on button "Generate New Plant IDs" at bounding box center [149, 241] width 100 height 15
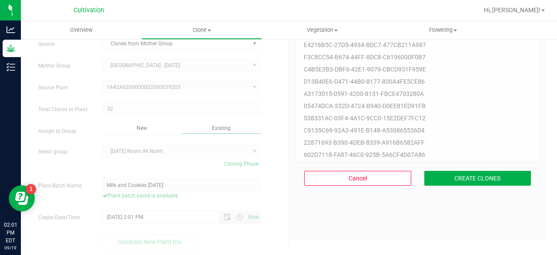
scroll to position [26, 0]
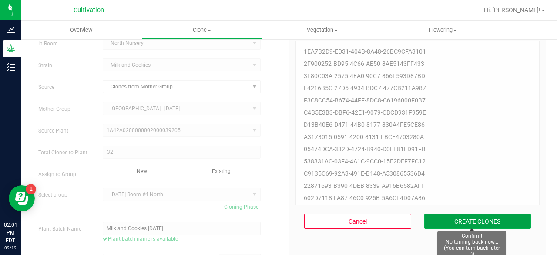
click at [450, 214] on button "CREATE CLONES" at bounding box center [477, 221] width 107 height 15
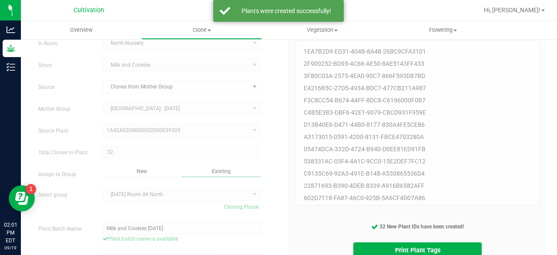
scroll to position [69, 0]
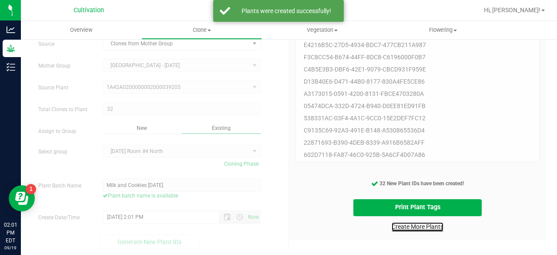
click at [425, 230] on link "Create More Plants" at bounding box center [418, 226] width 52 height 9
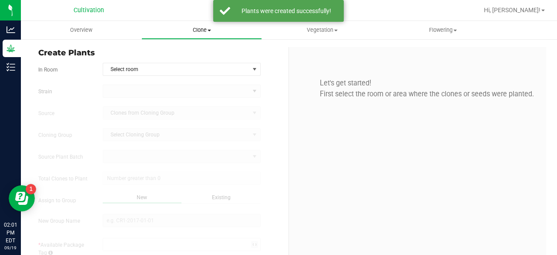
type input "[DATE] 2:01 PM"
click at [144, 68] on span "Select room" at bounding box center [176, 69] width 146 height 12
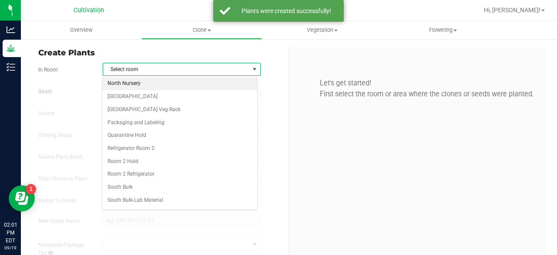
click at [137, 82] on li "North Nursery" at bounding box center [179, 83] width 155 height 13
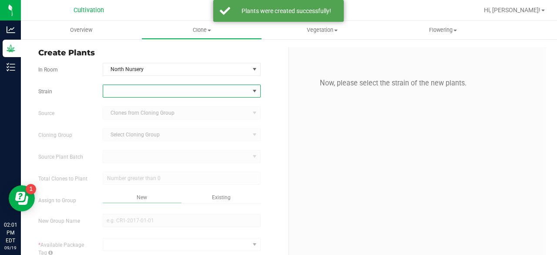
click at [133, 88] on span at bounding box center [176, 91] width 146 height 12
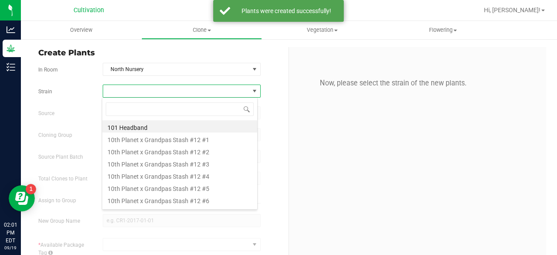
scroll to position [13, 156]
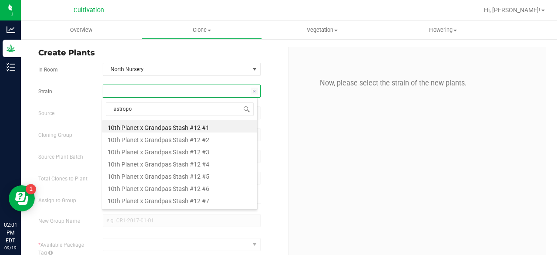
type input "astropop"
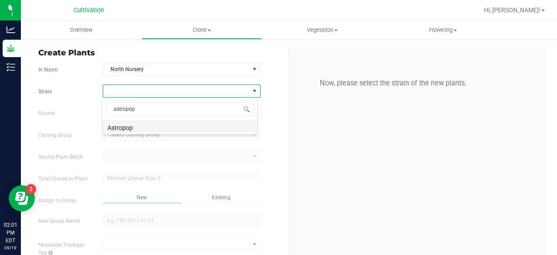
click at [126, 128] on li "Astropop" at bounding box center [179, 126] width 155 height 12
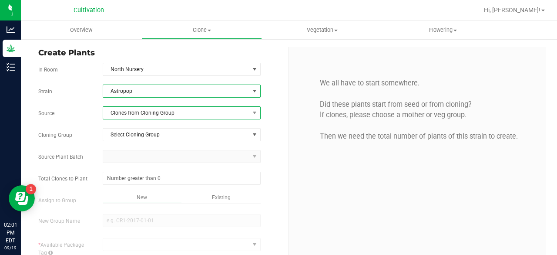
click at [151, 114] on span "Clones from Cloning Group" at bounding box center [176, 113] width 146 height 12
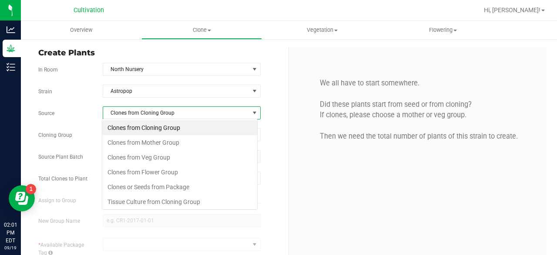
scroll to position [13, 156]
click at [147, 142] on li "Clones from Mother Group" at bounding box center [179, 142] width 155 height 15
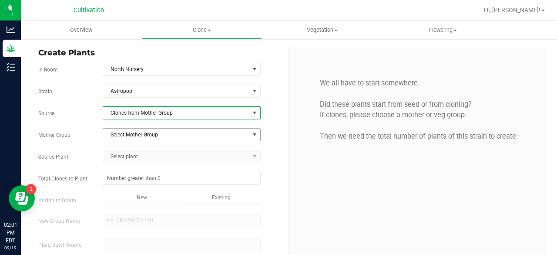
click at [161, 133] on span "Select Mother Group" at bounding box center [176, 134] width 146 height 12
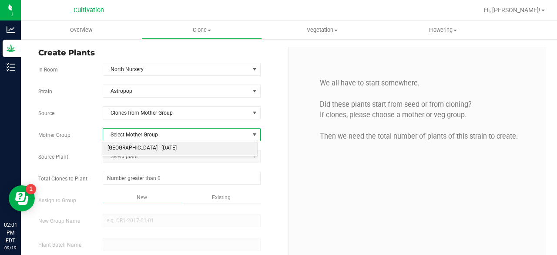
click at [154, 150] on li "[GEOGRAPHIC_DATA] - [DATE]" at bounding box center [179, 147] width 155 height 13
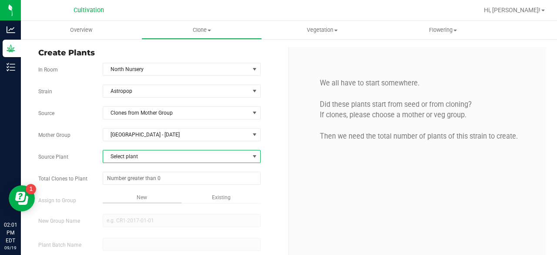
click at [155, 154] on span "Select plant" at bounding box center [176, 156] width 146 height 12
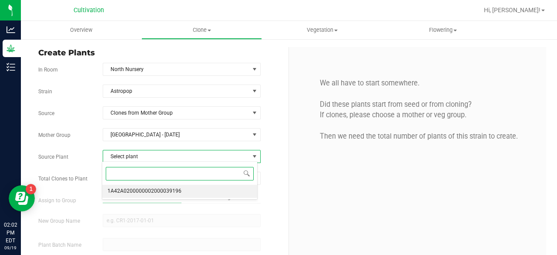
click at [151, 190] on span "1A42A0200000002000039196" at bounding box center [145, 190] width 74 height 11
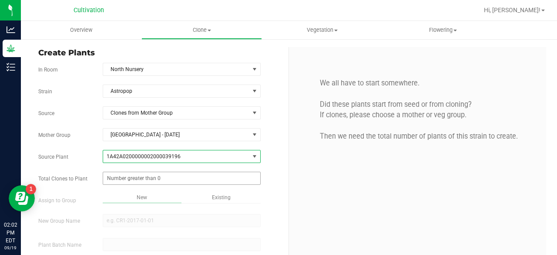
click at [168, 173] on span at bounding box center [182, 178] width 158 height 13
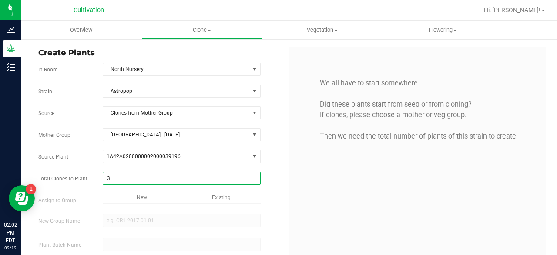
type input "32"
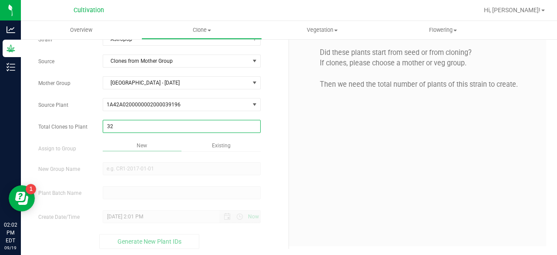
type input "32"
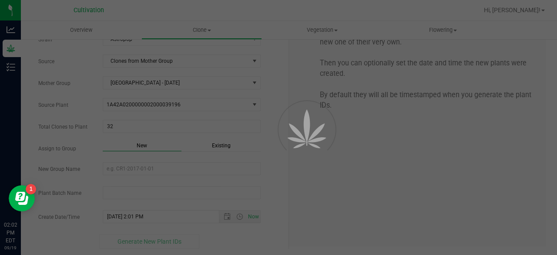
click at [214, 141] on div "Overview Clone Create plants Cloning groups Cloning plant batches Apply to plan…" at bounding box center [289, 138] width 536 height 234
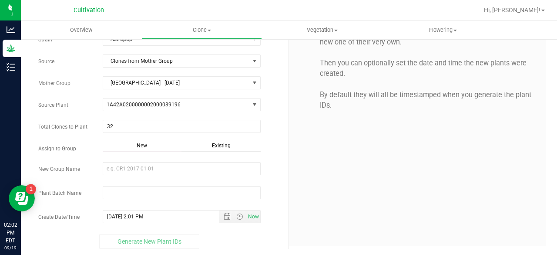
click at [214, 142] on span "Existing" at bounding box center [221, 145] width 19 height 6
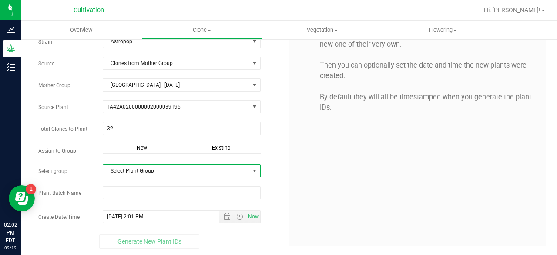
click at [174, 168] on span "Select Plant Group" at bounding box center [176, 171] width 146 height 12
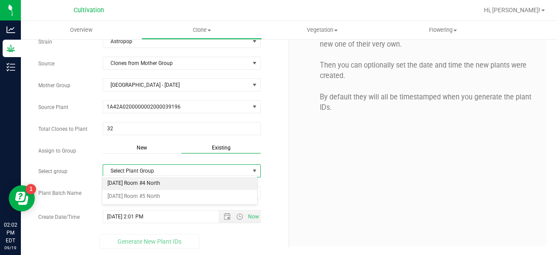
click at [162, 182] on li "[DATE] Room #4 North" at bounding box center [179, 183] width 155 height 13
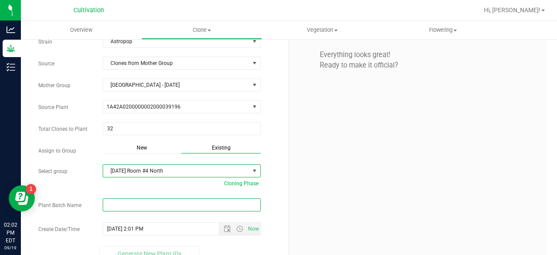
click at [145, 205] on input "text" at bounding box center [182, 204] width 158 height 13
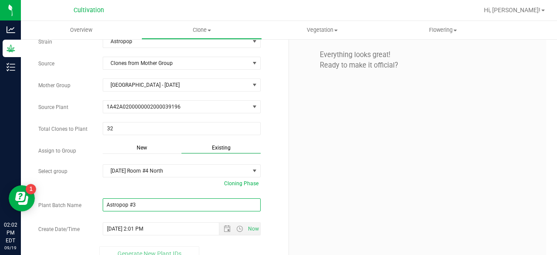
paste input "[DATE]"
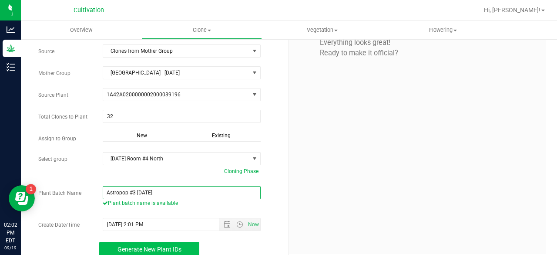
type input "Astropop #3 [DATE]"
click at [149, 242] on button "Generate New Plant IDs" at bounding box center [149, 249] width 100 height 15
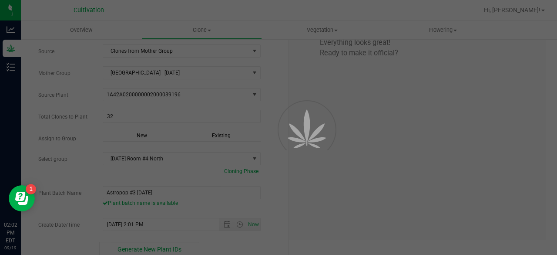
scroll to position [26, 0]
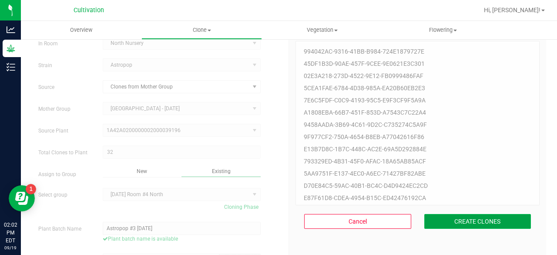
click at [451, 223] on button "CREATE CLONES" at bounding box center [477, 221] width 107 height 15
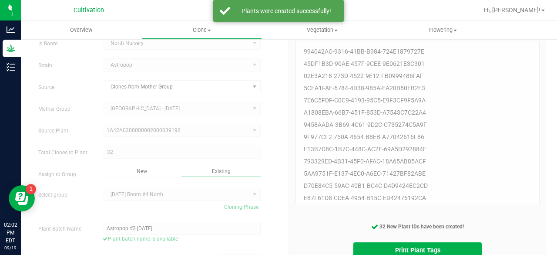
scroll to position [69, 0]
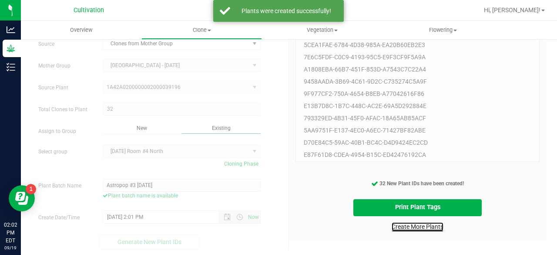
click at [434, 225] on link "Create More Plants" at bounding box center [418, 226] width 52 height 9
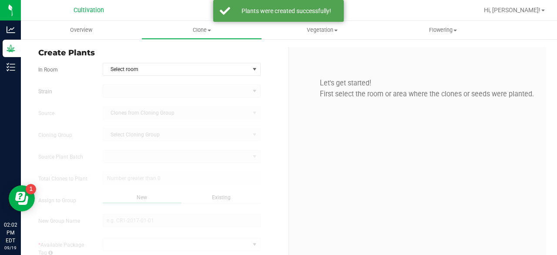
type input "[DATE] 2:02 PM"
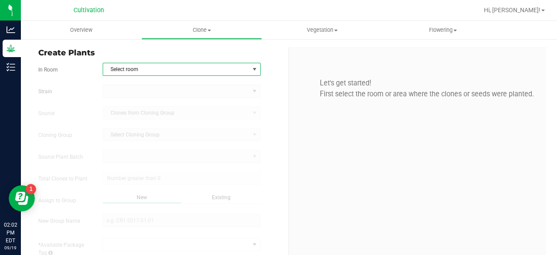
click at [186, 71] on span "Select room" at bounding box center [176, 69] width 146 height 12
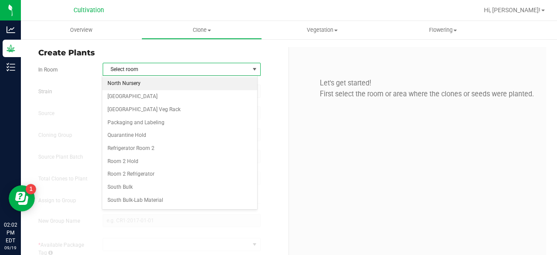
click at [164, 87] on li "North Nursery" at bounding box center [179, 83] width 155 height 13
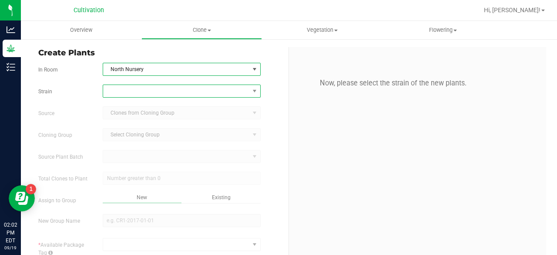
click at [154, 92] on span at bounding box center [176, 91] width 146 height 12
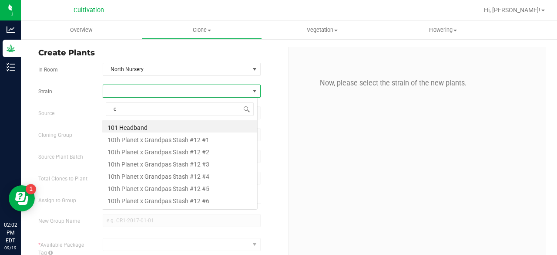
scroll to position [13, 156]
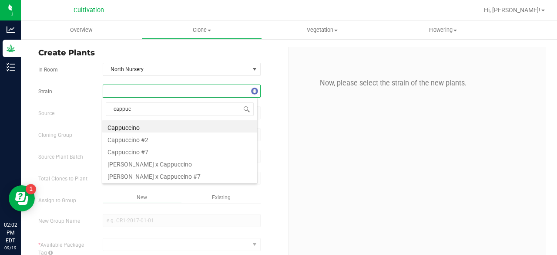
type input "cappucc"
click at [142, 151] on li "Cappuccino #7" at bounding box center [179, 151] width 155 height 12
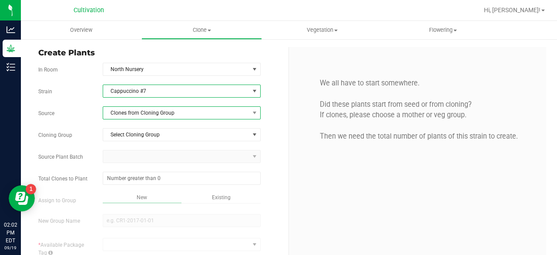
click at [191, 112] on span "Clones from Cloning Group" at bounding box center [176, 113] width 146 height 12
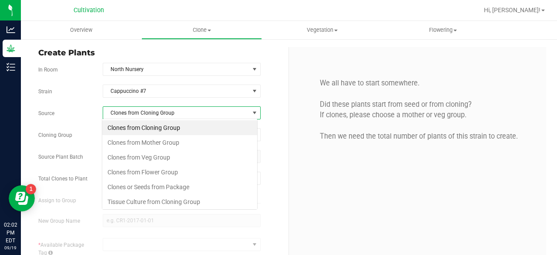
scroll to position [13, 156]
click at [172, 141] on li "Clones from Mother Group" at bounding box center [179, 142] width 155 height 15
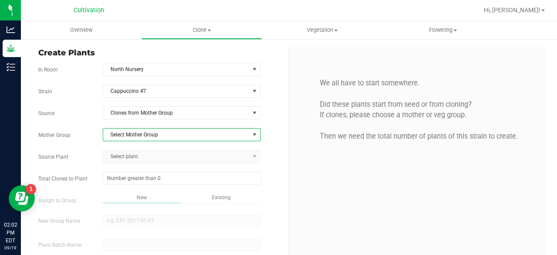
click at [182, 135] on span "Select Mother Group" at bounding box center [176, 134] width 146 height 12
click at [174, 151] on li "[GEOGRAPHIC_DATA] - [DATE]" at bounding box center [179, 147] width 155 height 13
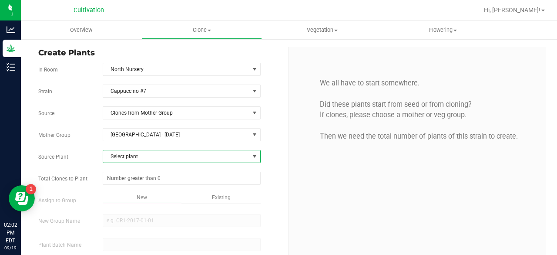
click at [163, 156] on span "Select plant" at bounding box center [176, 156] width 146 height 12
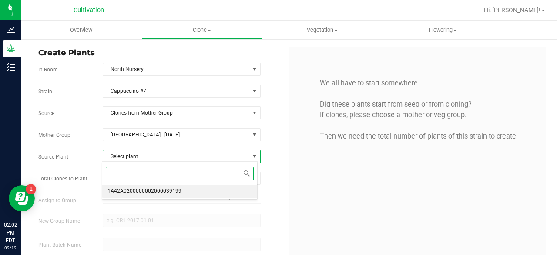
click at [148, 185] on span "1A42A0200000002000039199" at bounding box center [145, 190] width 74 height 11
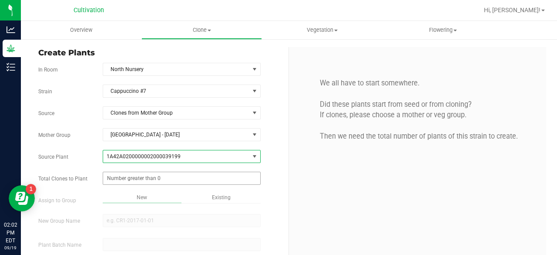
click at [155, 174] on span at bounding box center [182, 178] width 158 height 13
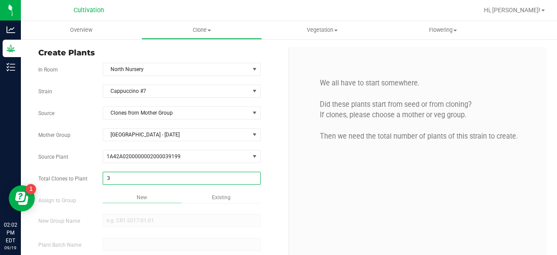
type input "32"
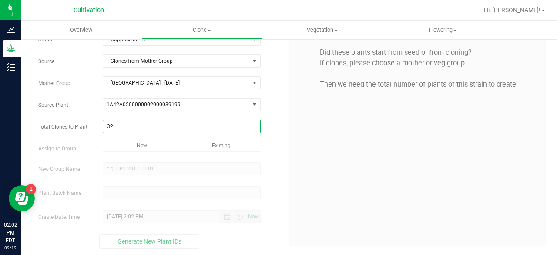
type input "32"
click at [212, 145] on div "Overview Clone Create plants Cloning groups Cloning plant batches Apply to plan…" at bounding box center [289, 138] width 536 height 234
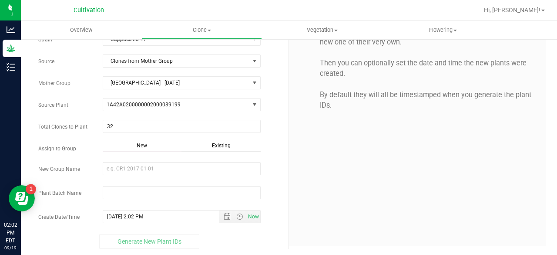
click at [212, 145] on span "Existing" at bounding box center [221, 145] width 19 height 6
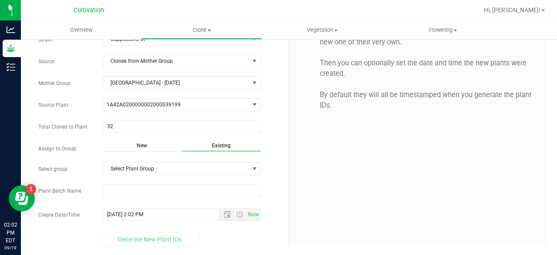
scroll to position [50, 0]
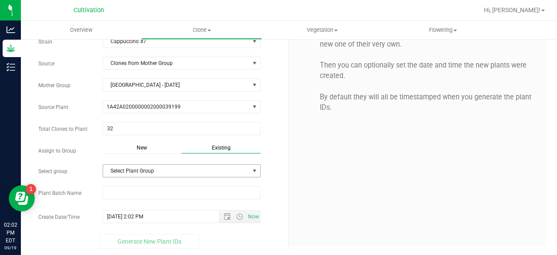
click at [190, 170] on span "Select Plant Group" at bounding box center [176, 171] width 146 height 12
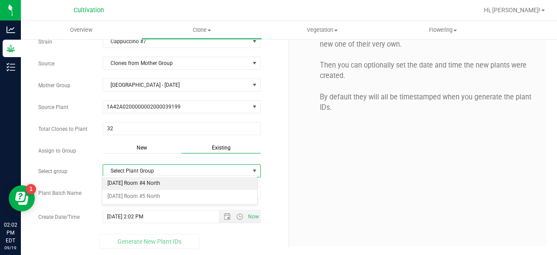
click at [181, 180] on li "[DATE] Room #4 North" at bounding box center [179, 183] width 155 height 13
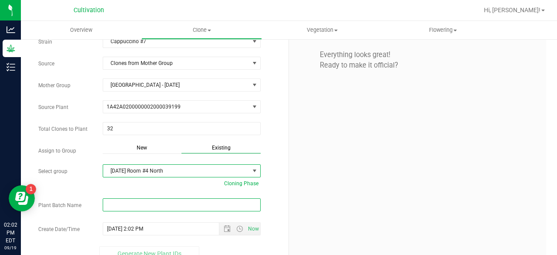
click at [163, 202] on input "text" at bounding box center [182, 204] width 158 height 13
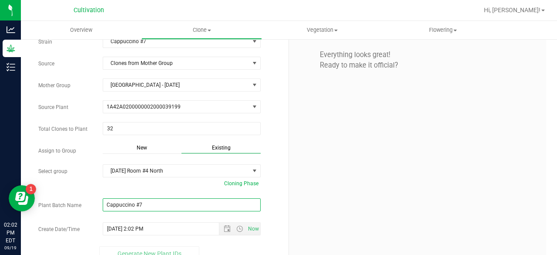
scroll to position [62, 0]
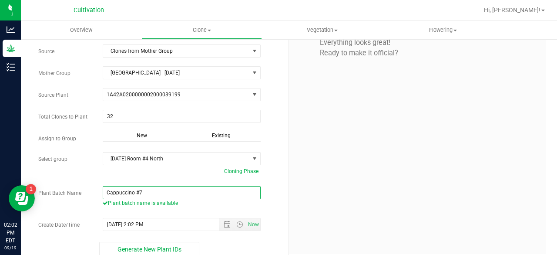
paste input "[DATE]"
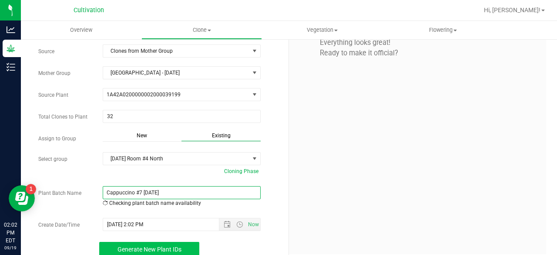
type input "Cappuccino #7 [DATE]"
click at [160, 246] on span "Generate New Plant IDs" at bounding box center [150, 249] width 64 height 7
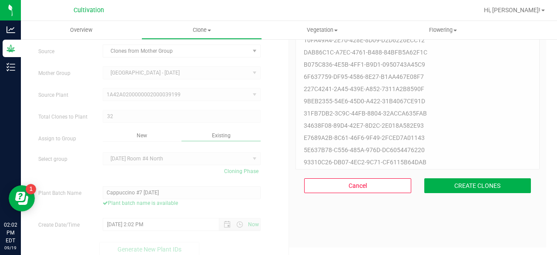
scroll to position [26, 0]
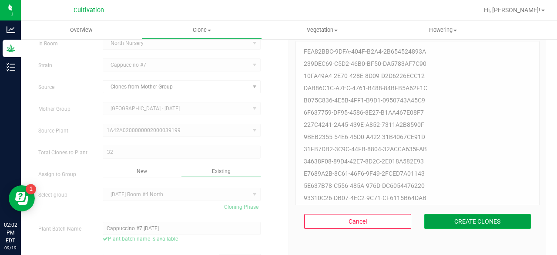
click at [466, 222] on button "CREATE CLONES" at bounding box center [477, 221] width 107 height 15
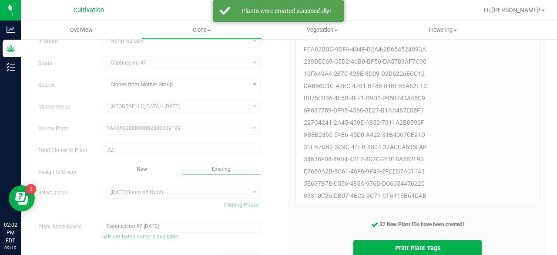
scroll to position [69, 0]
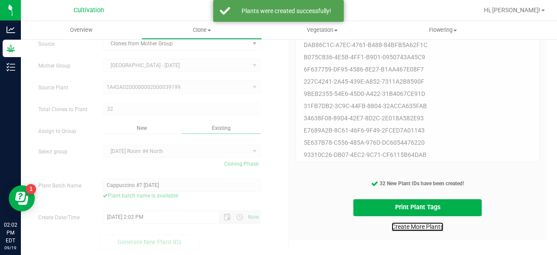
click at [419, 223] on link "Create More Plants" at bounding box center [418, 226] width 52 height 9
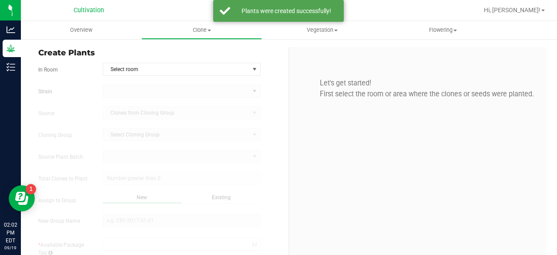
type input "[DATE] 2:02 PM"
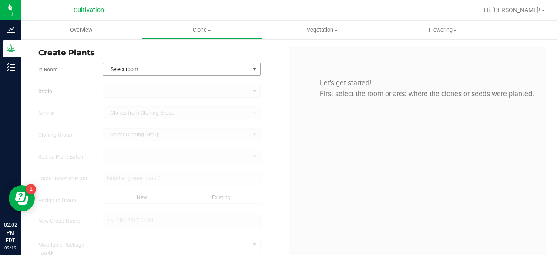
click at [155, 68] on span "Select room" at bounding box center [176, 69] width 146 height 12
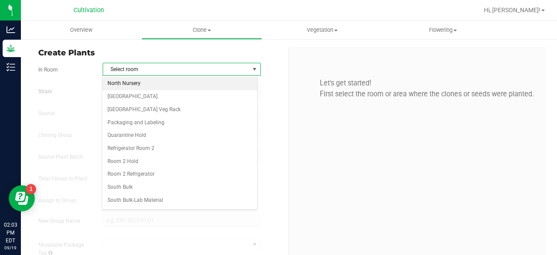
click at [146, 80] on li "North Nursery" at bounding box center [179, 83] width 155 height 13
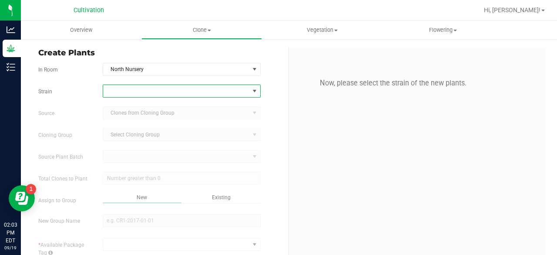
click at [138, 92] on span at bounding box center [176, 91] width 146 height 12
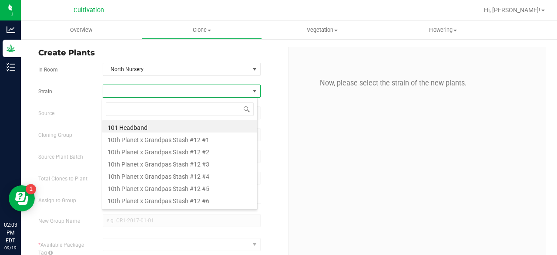
scroll to position [13, 156]
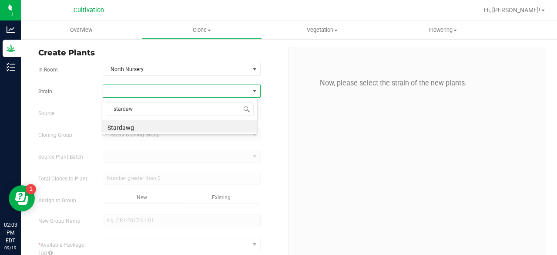
type input "stardawg"
click at [125, 128] on li "Stardawg" at bounding box center [179, 126] width 155 height 12
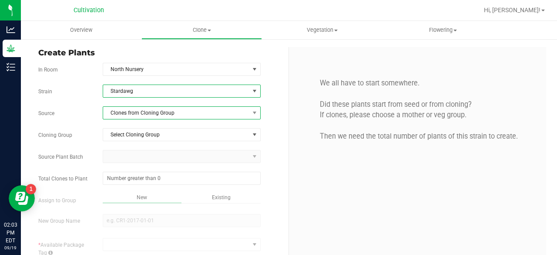
click at [155, 111] on span "Clones from Cloning Group" at bounding box center [176, 113] width 146 height 12
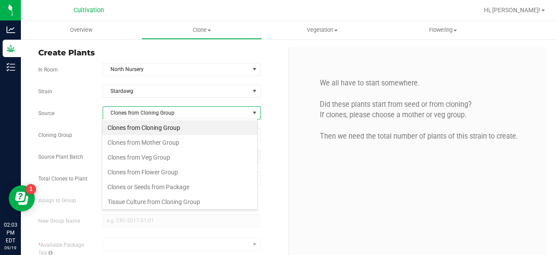
scroll to position [13, 156]
click at [146, 142] on li "Clones from Mother Group" at bounding box center [179, 142] width 155 height 15
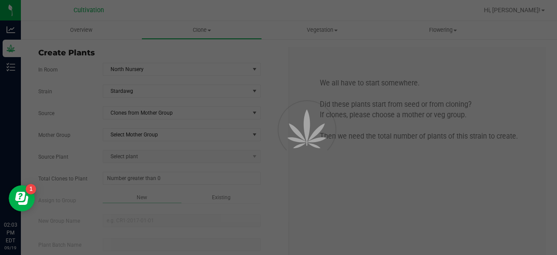
click at [157, 133] on div at bounding box center [278, 127] width 557 height 255
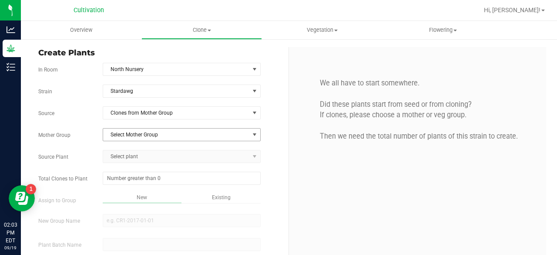
click at [157, 133] on span "Select Mother Group" at bounding box center [176, 134] width 146 height 12
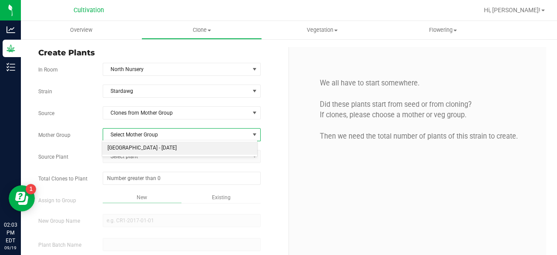
click at [151, 144] on li "[GEOGRAPHIC_DATA] - [DATE]" at bounding box center [179, 147] width 155 height 13
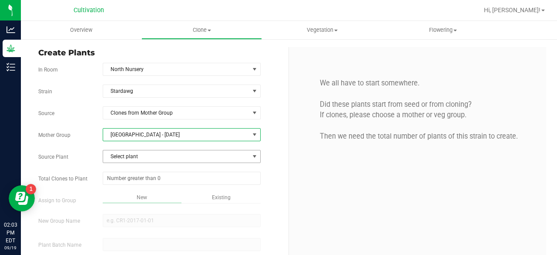
click at [143, 155] on span "Select plant" at bounding box center [176, 156] width 146 height 12
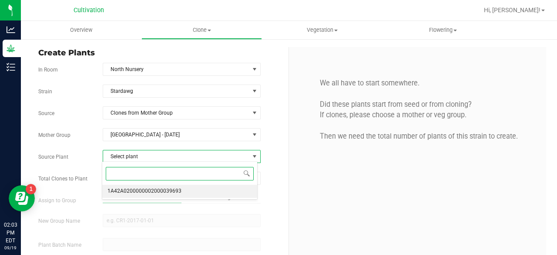
click at [136, 187] on span "1A42A0200000002000039693" at bounding box center [145, 190] width 74 height 11
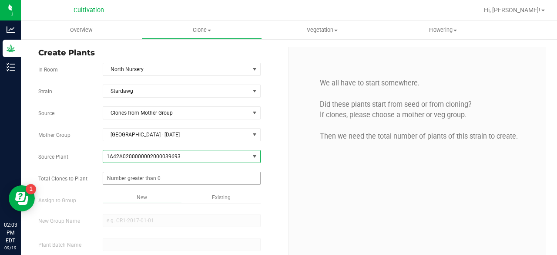
click at [147, 174] on span at bounding box center [182, 178] width 158 height 13
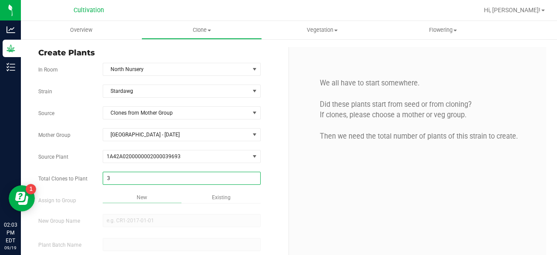
type input "32"
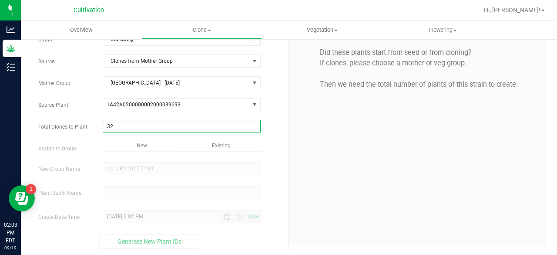
type input "32"
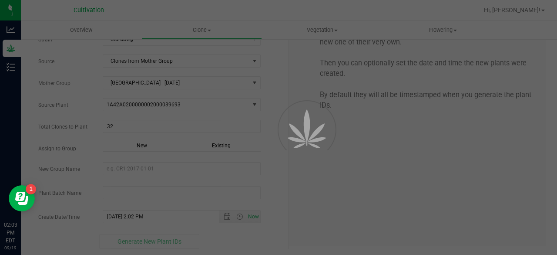
click at [222, 143] on div "Overview Clone Create plants Cloning groups Cloning plant batches Apply to plan…" at bounding box center [289, 138] width 536 height 234
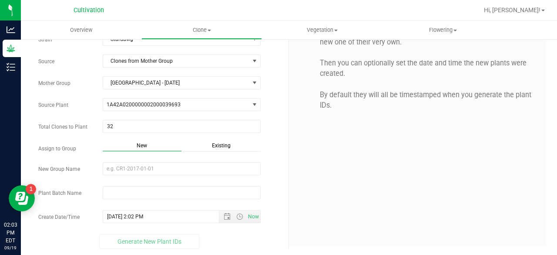
click at [222, 143] on span "Existing" at bounding box center [221, 145] width 19 height 6
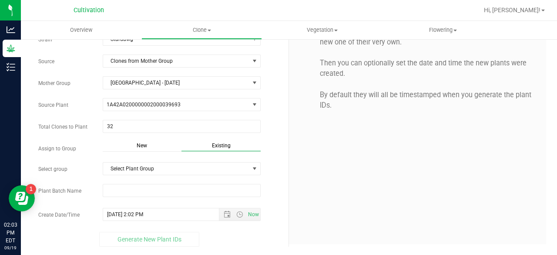
scroll to position [50, 0]
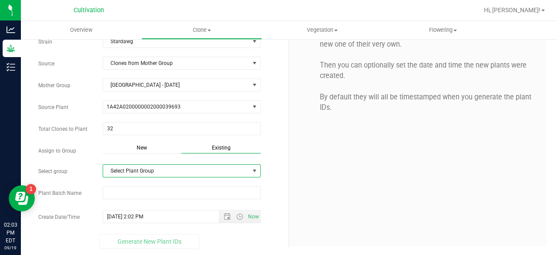
click at [195, 167] on span "Select Plant Group" at bounding box center [176, 171] width 146 height 12
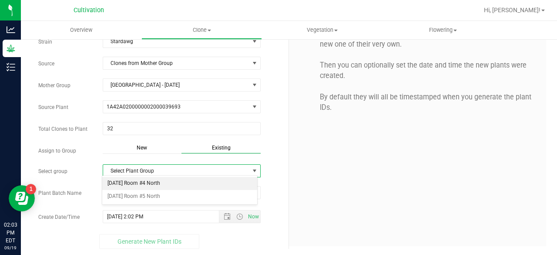
click at [180, 181] on li "[DATE] Room #4 North" at bounding box center [179, 183] width 155 height 13
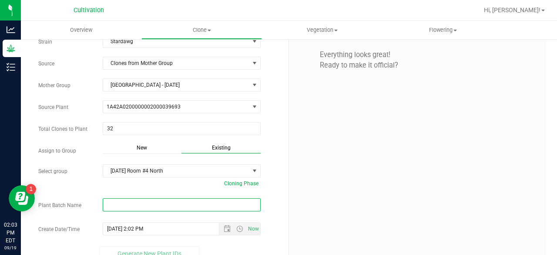
click at [155, 205] on input "text" at bounding box center [182, 204] width 158 height 13
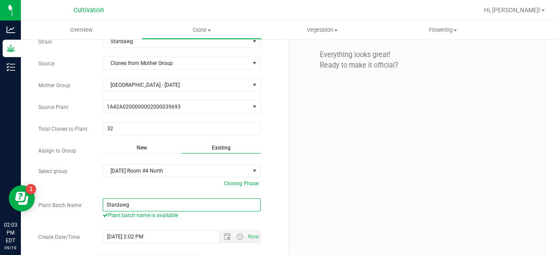
paste input "[DATE]"
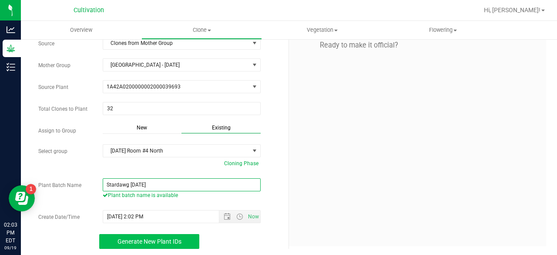
type input "Stardawg [DATE]"
click at [159, 242] on button "Generate New Plant IDs" at bounding box center [149, 241] width 100 height 15
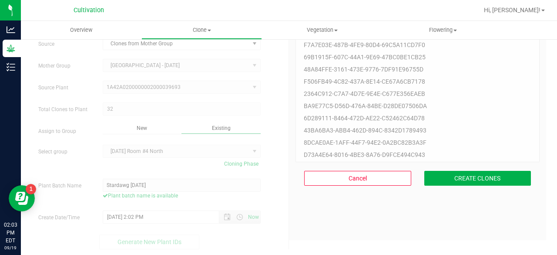
scroll to position [26, 0]
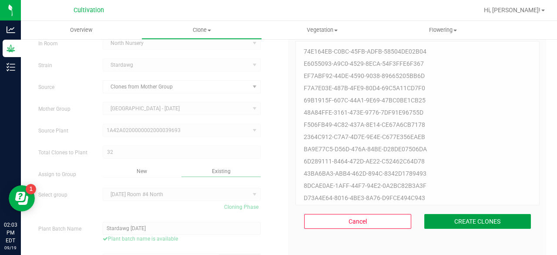
click at [455, 222] on button "CREATE CLONES" at bounding box center [477, 221] width 107 height 15
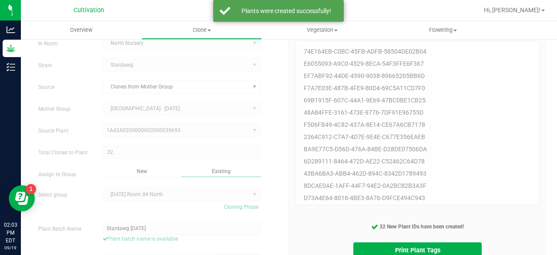
scroll to position [69, 0]
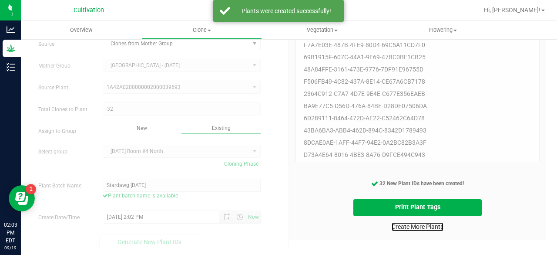
click at [420, 229] on link "Create More Plants" at bounding box center [418, 226] width 52 height 9
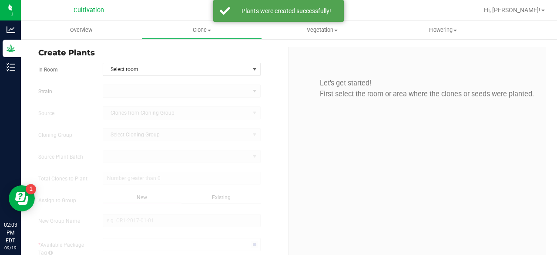
type input "[DATE] 2:03 PM"
click at [172, 74] on span "Select room" at bounding box center [176, 69] width 146 height 12
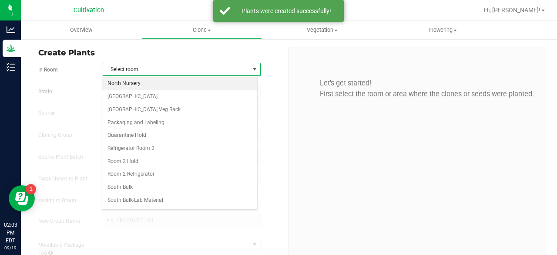
click at [155, 86] on li "North Nursery" at bounding box center [179, 83] width 155 height 13
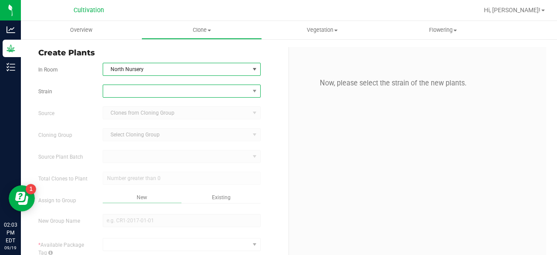
click at [145, 92] on span at bounding box center [176, 91] width 146 height 12
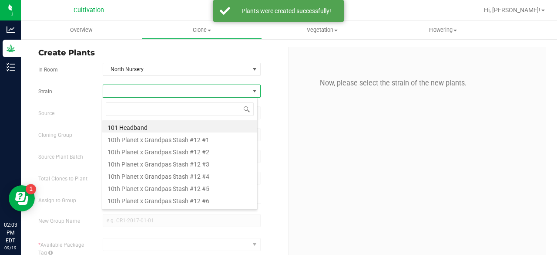
scroll to position [13, 156]
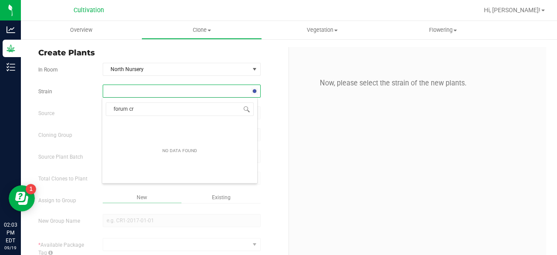
type input "forum cra"
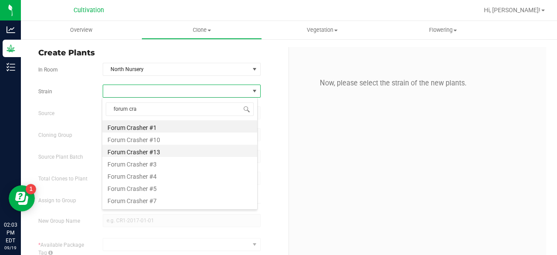
click at [145, 153] on li "Forum Crasher #13" at bounding box center [179, 151] width 155 height 12
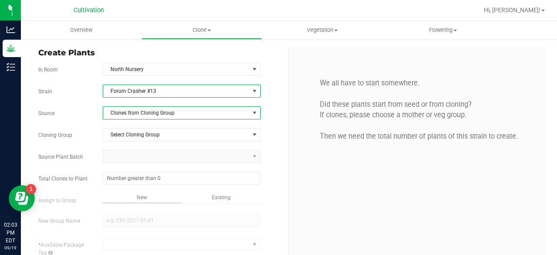
click at [179, 116] on span "Clones from Cloning Group" at bounding box center [176, 113] width 146 height 12
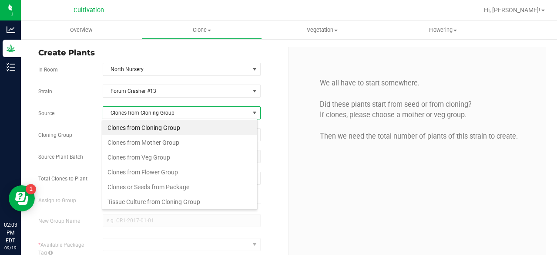
scroll to position [13, 156]
click at [168, 141] on li "Clones from Mother Group" at bounding box center [179, 142] width 155 height 15
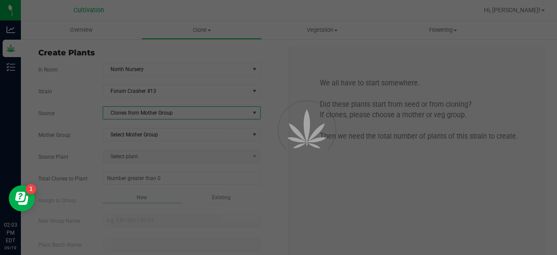
click at [179, 132] on div at bounding box center [278, 127] width 557 height 255
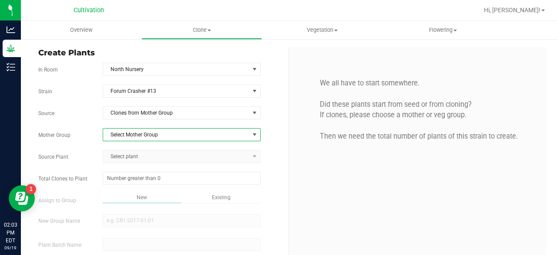
click at [179, 132] on span "Select Mother Group" at bounding box center [176, 134] width 146 height 12
click at [165, 154] on li "[GEOGRAPHIC_DATA] - [DATE]" at bounding box center [179, 147] width 155 height 13
click at [158, 154] on span "Select plant" at bounding box center [176, 156] width 146 height 12
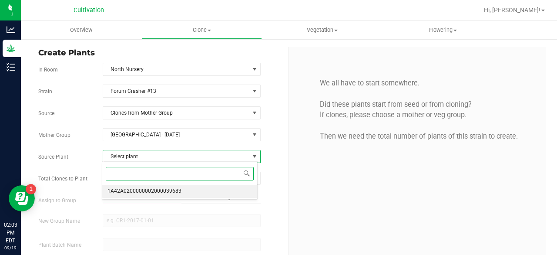
click at [151, 186] on span "1A42A0200000002000039683" at bounding box center [145, 190] width 74 height 11
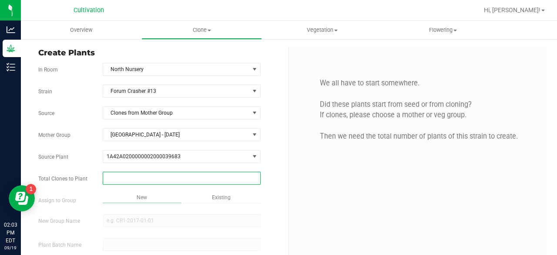
click at [161, 176] on span at bounding box center [182, 178] width 158 height 13
type input "32"
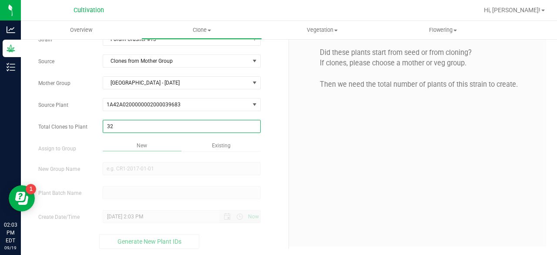
type input "32"
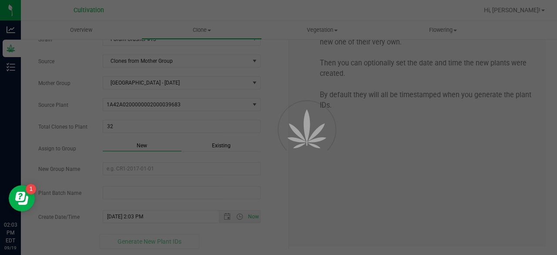
click at [223, 142] on div "Overview Clone Create plants Cloning groups Cloning plant batches Apply to plan…" at bounding box center [289, 138] width 536 height 234
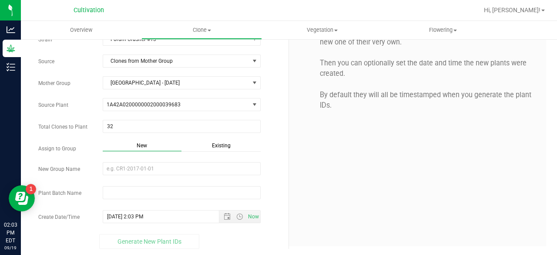
click at [223, 142] on span "Existing" at bounding box center [221, 145] width 19 height 6
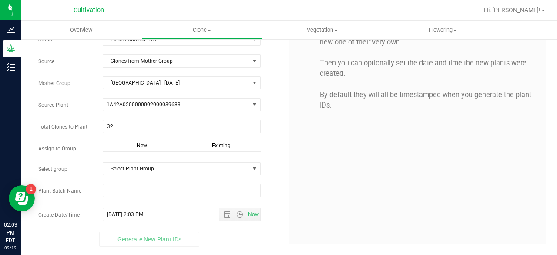
scroll to position [50, 0]
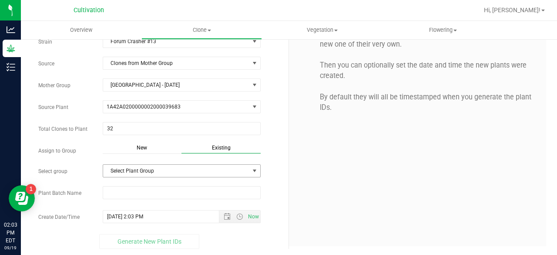
click at [193, 167] on span "Select Plant Group" at bounding box center [176, 171] width 146 height 12
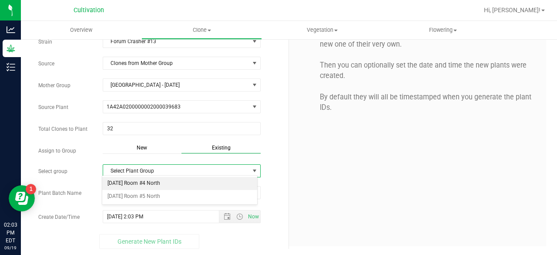
click at [180, 181] on li "[DATE] Room #4 North" at bounding box center [179, 183] width 155 height 13
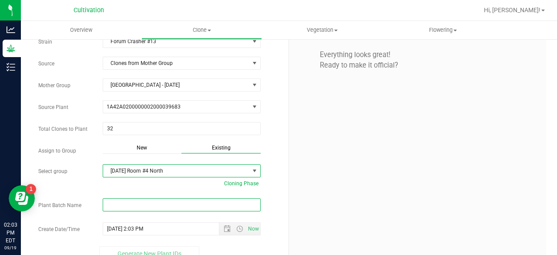
click at [157, 206] on input "text" at bounding box center [182, 204] width 158 height 13
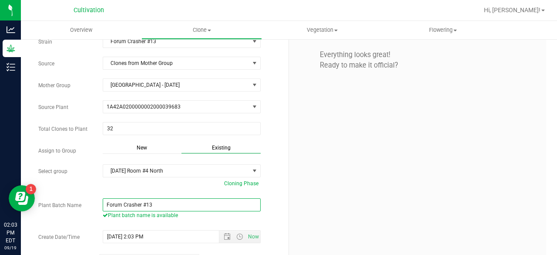
scroll to position [70, 0]
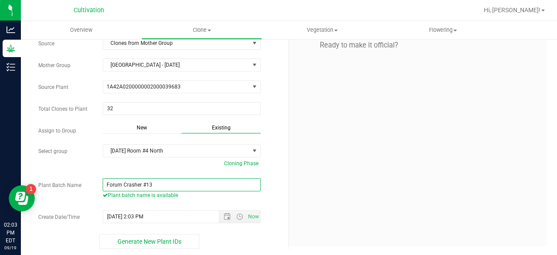
paste input "[DATE]"
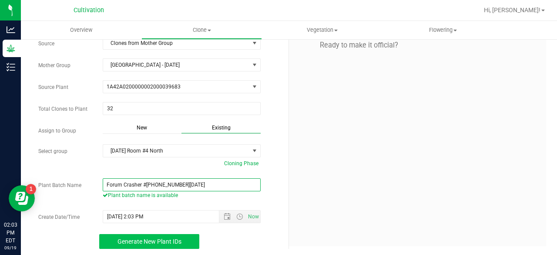
type input "Forum Crasher #[PHONE_NUMBER][DATE]"
click at [158, 234] on button "Generate New Plant IDs" at bounding box center [149, 241] width 100 height 15
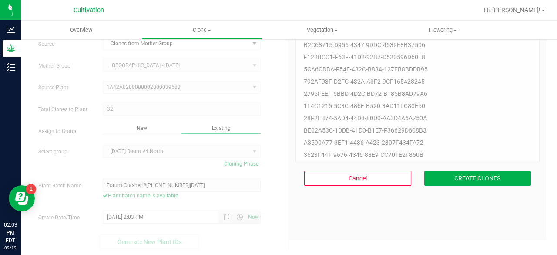
scroll to position [26, 0]
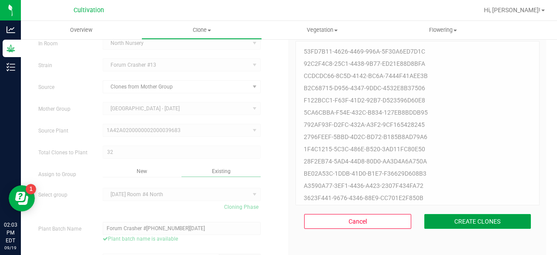
click at [446, 219] on button "CREATE CLONES" at bounding box center [477, 221] width 107 height 15
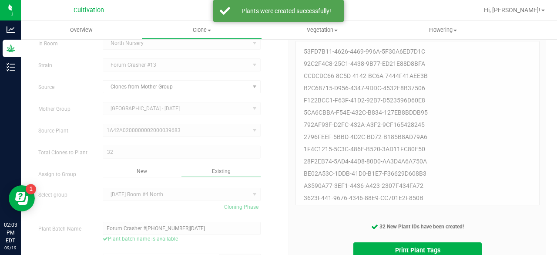
scroll to position [69, 0]
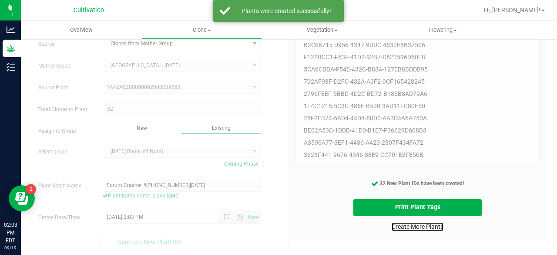
click at [398, 227] on link "Create More Plants" at bounding box center [418, 226] width 52 height 9
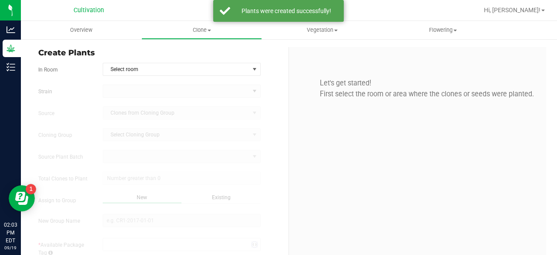
type input "[DATE] 2:03 PM"
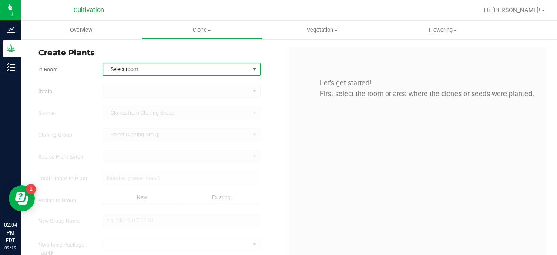
click at [175, 68] on span "Select room" at bounding box center [176, 69] width 146 height 12
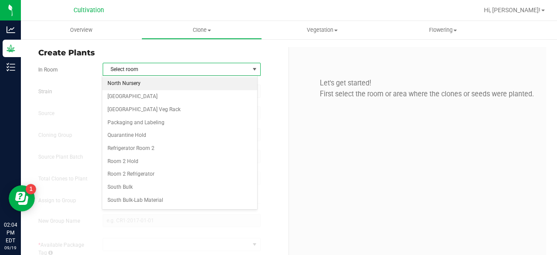
click at [161, 82] on li "North Nursery" at bounding box center [179, 83] width 155 height 13
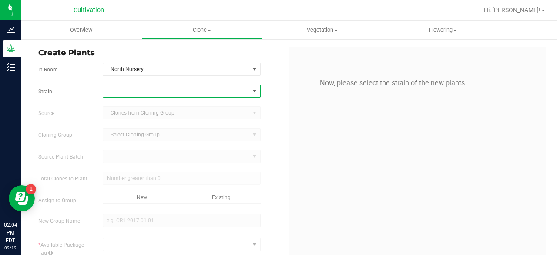
click at [148, 94] on span at bounding box center [176, 91] width 146 height 12
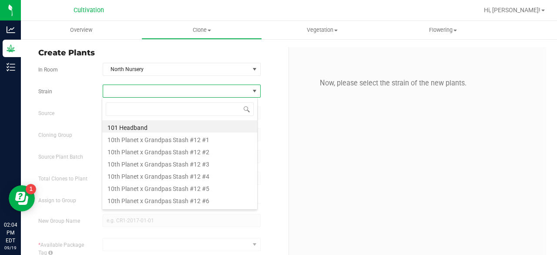
scroll to position [13, 156]
type input "[DEMOGRAPHIC_DATA]"
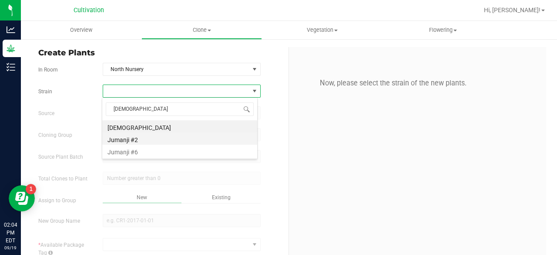
click at [141, 140] on li "Jumanji #2" at bounding box center [179, 138] width 155 height 12
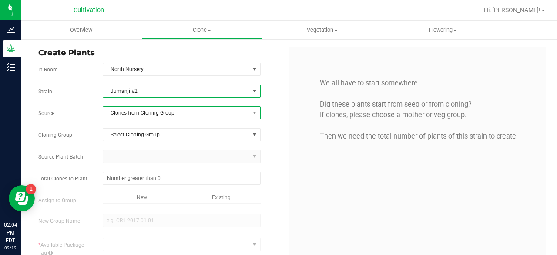
click at [165, 114] on span "Clones from Cloning Group" at bounding box center [176, 113] width 146 height 12
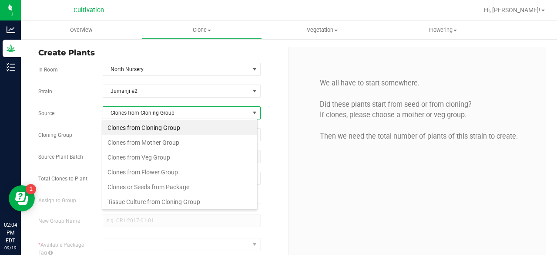
scroll to position [13, 156]
click at [154, 141] on li "Clones from Mother Group" at bounding box center [179, 142] width 155 height 15
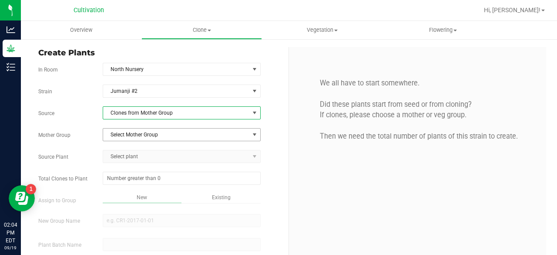
click at [160, 135] on span "Select Mother Group" at bounding box center [176, 134] width 146 height 12
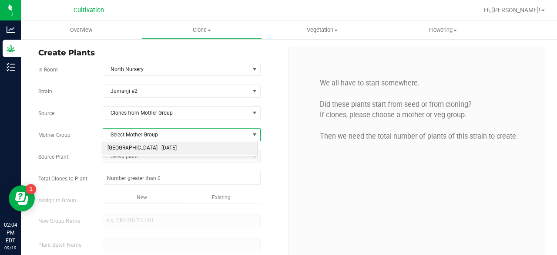
click at [159, 142] on li "[GEOGRAPHIC_DATA] - [DATE]" at bounding box center [179, 147] width 155 height 13
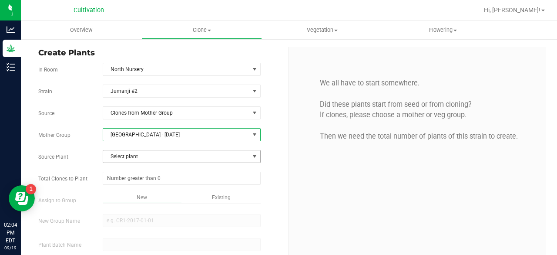
click at [152, 155] on span "Select plant" at bounding box center [176, 156] width 146 height 12
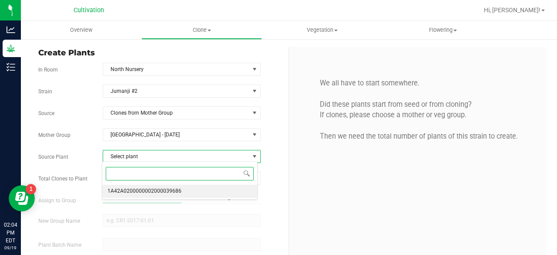
click at [149, 186] on span "1A42A0200000002000039686" at bounding box center [145, 190] width 74 height 11
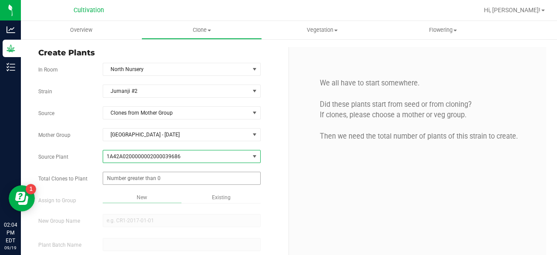
click at [155, 178] on span at bounding box center [182, 178] width 158 height 13
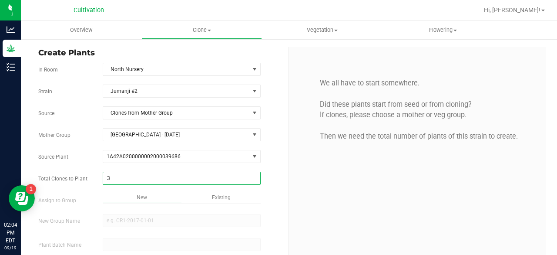
type input "32"
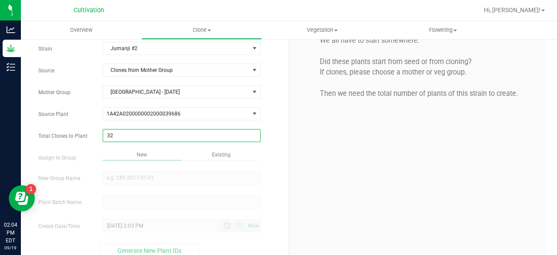
scroll to position [52, 0]
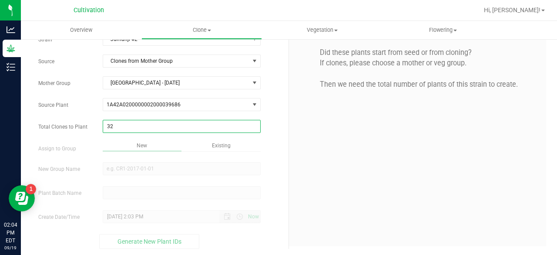
type input "32"
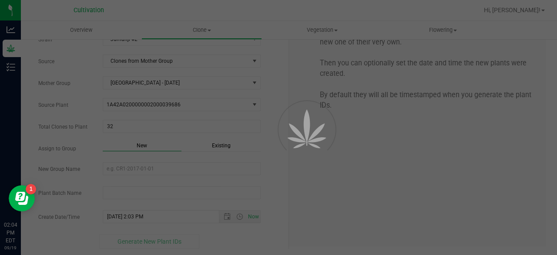
click at [213, 146] on div "Overview Clone Create plants Cloning groups Cloning plant batches Apply to plan…" at bounding box center [289, 138] width 536 height 234
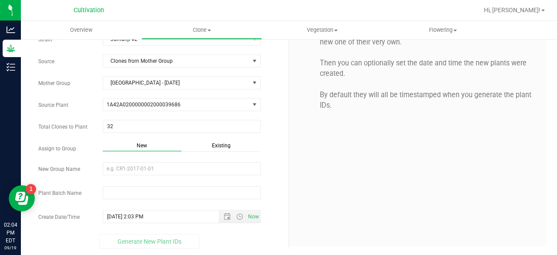
click at [213, 146] on span "Existing" at bounding box center [221, 145] width 19 height 6
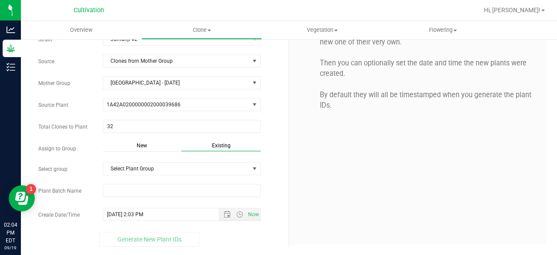
scroll to position [50, 0]
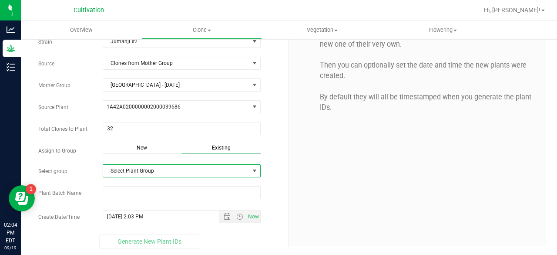
click at [200, 165] on span "Select Plant Group" at bounding box center [176, 171] width 146 height 12
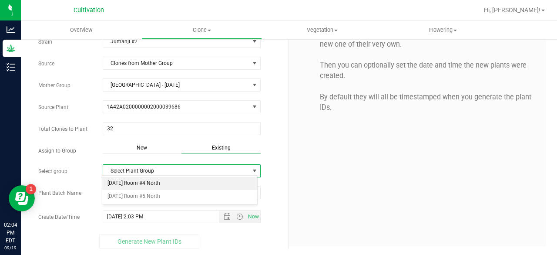
click at [186, 181] on li "[DATE] Room #4 North" at bounding box center [179, 183] width 155 height 13
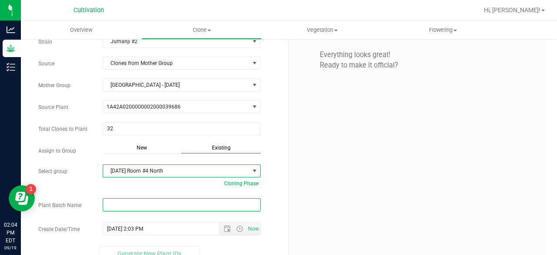
click at [164, 204] on input "text" at bounding box center [182, 204] width 158 height 13
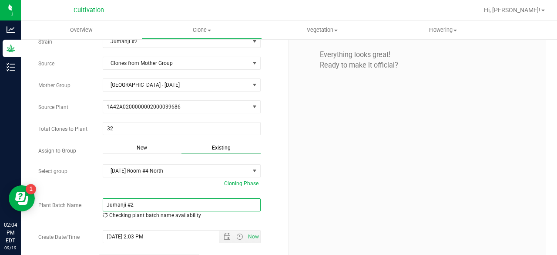
paste input "[DATE]"
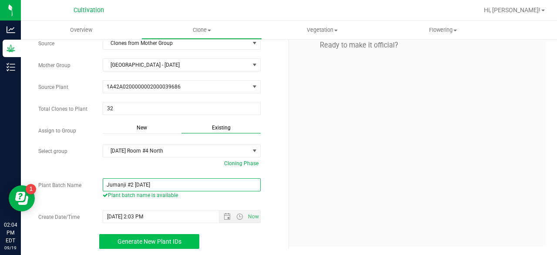
type input "Jumanji #2 [DATE]"
click at [165, 238] on span "Generate New Plant IDs" at bounding box center [150, 241] width 64 height 7
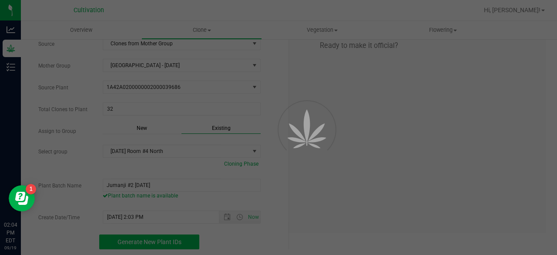
scroll to position [26, 0]
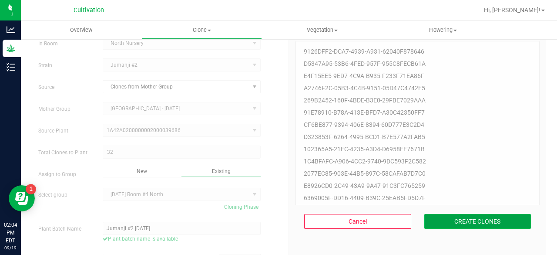
click at [432, 220] on button "CREATE CLONES" at bounding box center [477, 221] width 107 height 15
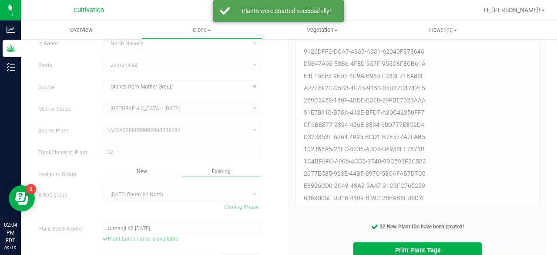
scroll to position [69, 0]
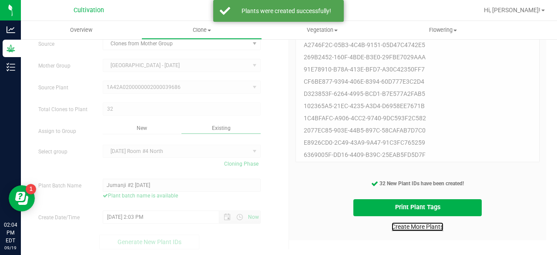
click at [419, 228] on link "Create More Plants" at bounding box center [418, 226] width 52 height 9
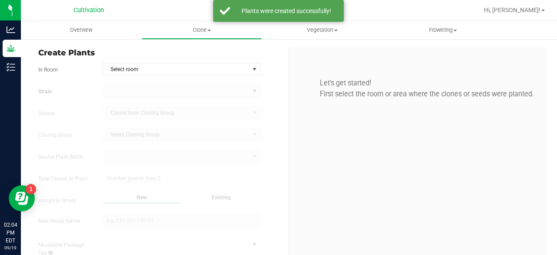
type input "[DATE] 2:04 PM"
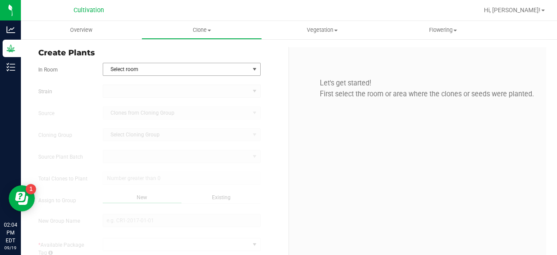
click at [171, 70] on span "Select room" at bounding box center [176, 69] width 146 height 12
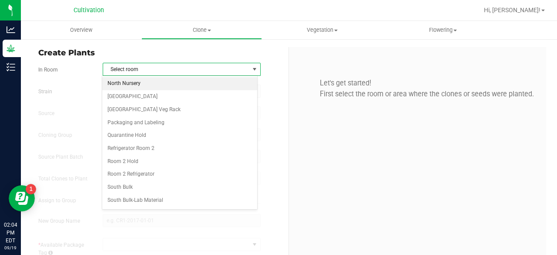
click at [158, 83] on li "North Nursery" at bounding box center [179, 83] width 155 height 13
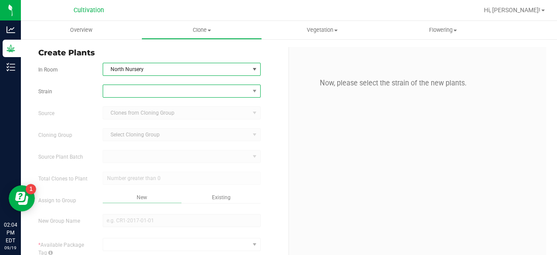
click at [152, 93] on span at bounding box center [176, 91] width 146 height 12
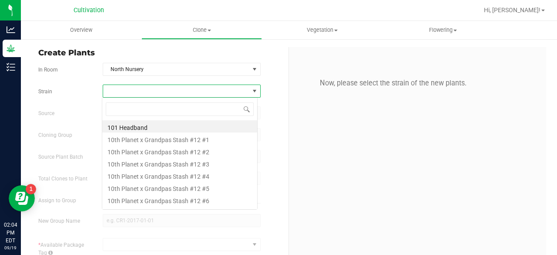
scroll to position [13, 156]
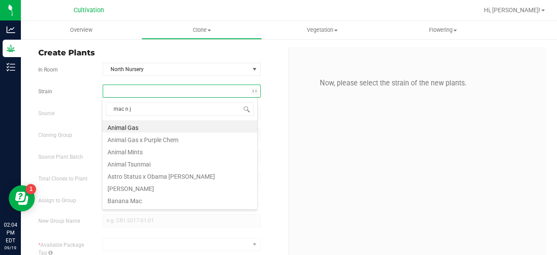
type input "mac n ja"
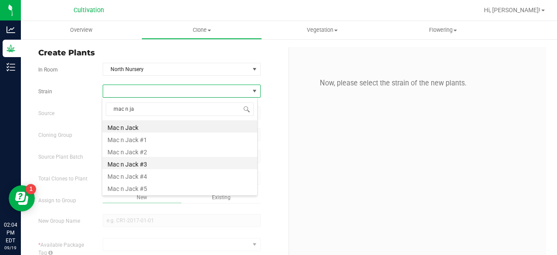
click at [148, 162] on li "Mac n Jack #3" at bounding box center [179, 163] width 155 height 12
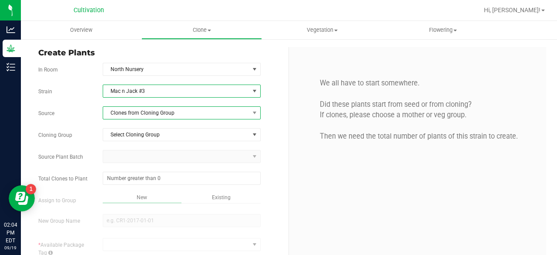
click at [180, 111] on span "Clones from Cloning Group" at bounding box center [176, 113] width 146 height 12
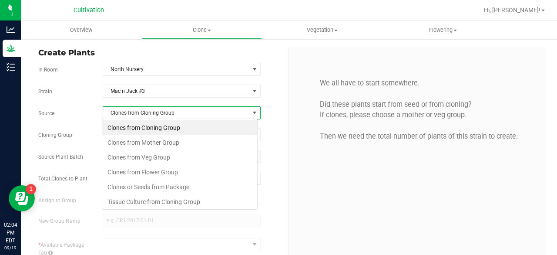
scroll to position [13, 156]
click at [172, 143] on li "Clones from Mother Group" at bounding box center [179, 142] width 155 height 15
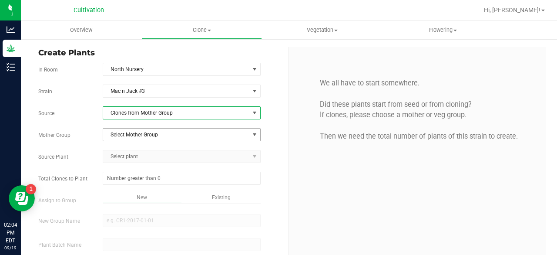
click at [181, 130] on span "Select Mother Group" at bounding box center [176, 134] width 146 height 12
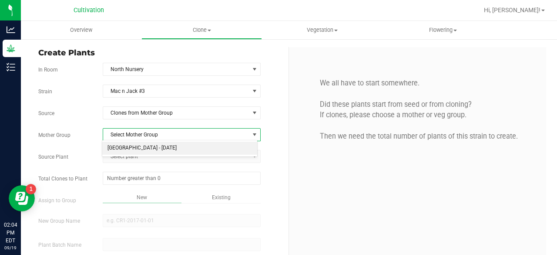
click at [176, 145] on li "[GEOGRAPHIC_DATA] - [DATE]" at bounding box center [179, 147] width 155 height 13
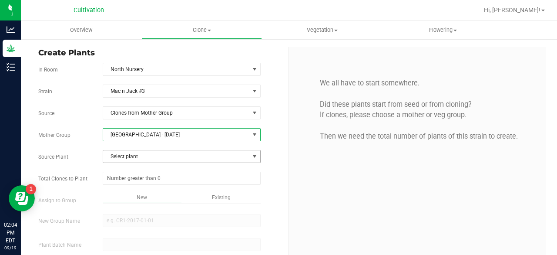
click at [167, 157] on span "Select plant" at bounding box center [176, 156] width 146 height 12
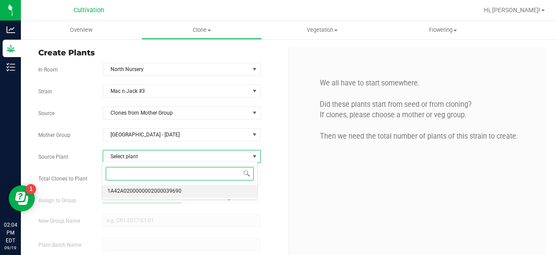
click at [158, 190] on span "1A42A0200000002000039690" at bounding box center [145, 190] width 74 height 11
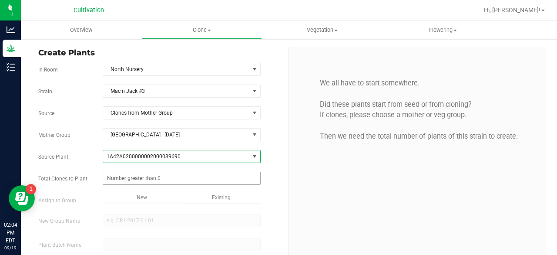
click at [162, 174] on span at bounding box center [182, 178] width 158 height 13
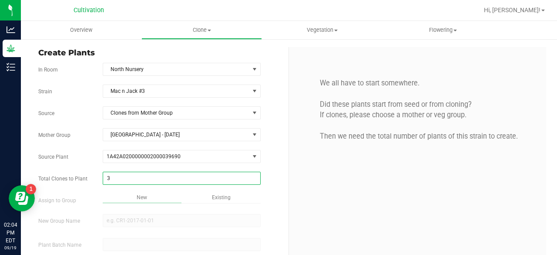
type input "32"
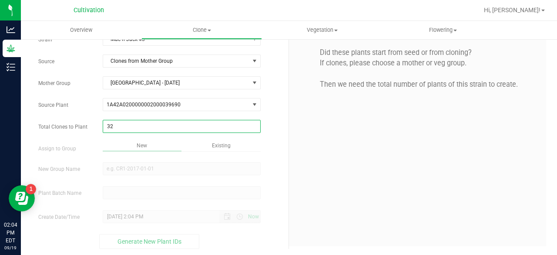
type input "32"
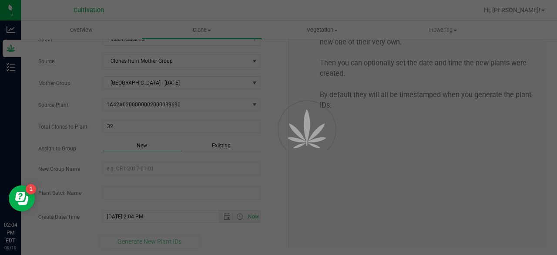
click at [215, 144] on div "Overview Clone Create plants Cloning groups Cloning plant batches Apply to plan…" at bounding box center [289, 138] width 536 height 234
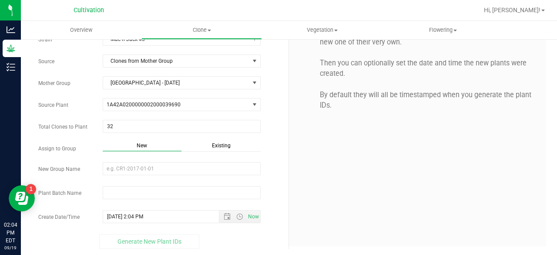
click at [215, 144] on span "Existing" at bounding box center [221, 145] width 19 height 6
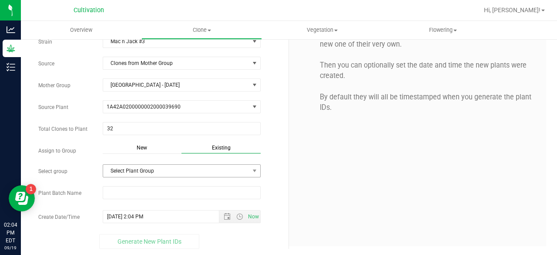
click at [197, 165] on span "Select Plant Group" at bounding box center [176, 171] width 146 height 12
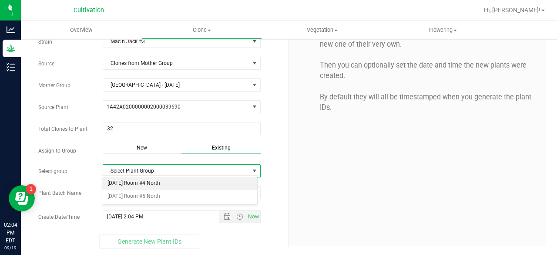
click at [183, 183] on li "[DATE] Room #4 North" at bounding box center [179, 183] width 155 height 13
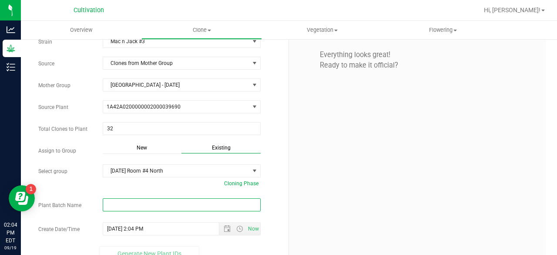
click at [166, 202] on input "text" at bounding box center [182, 204] width 158 height 13
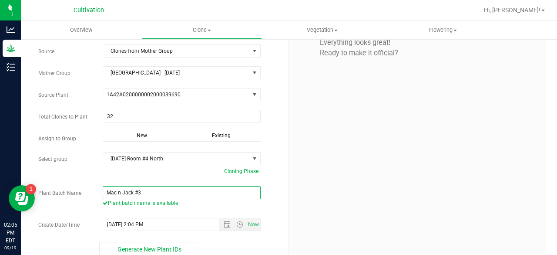
paste input "[DATE]"
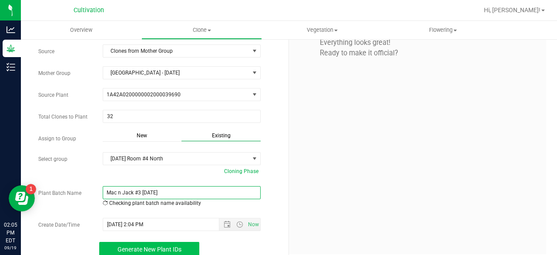
type input "Mac n Jack #3 [DATE]"
click at [157, 242] on button "Generate New Plant IDs" at bounding box center [149, 249] width 100 height 15
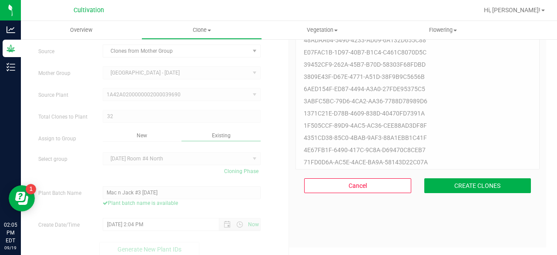
scroll to position [26, 0]
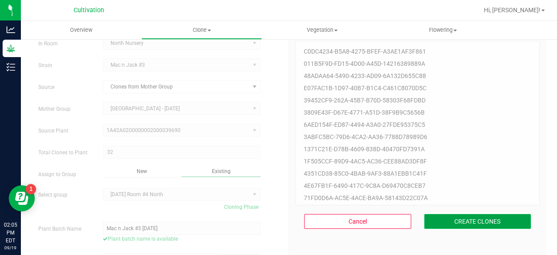
click at [450, 215] on button "CREATE CLONES" at bounding box center [477, 221] width 107 height 15
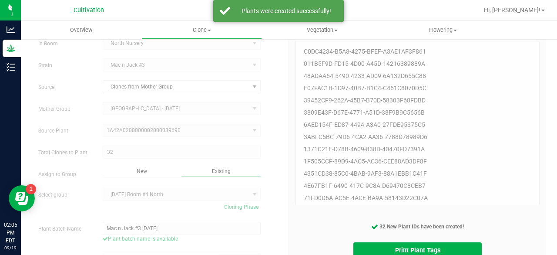
scroll to position [69, 0]
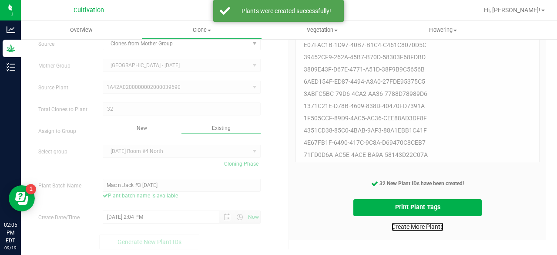
click at [421, 227] on link "Create More Plants" at bounding box center [418, 226] width 52 height 9
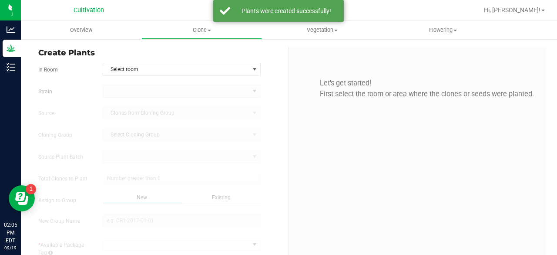
type input "[DATE] 2:05 PM"
click at [203, 26] on uib-tab-heading "Clone Create plants Cloning groups Cloning plant batches Apply to plants" at bounding box center [202, 29] width 120 height 17
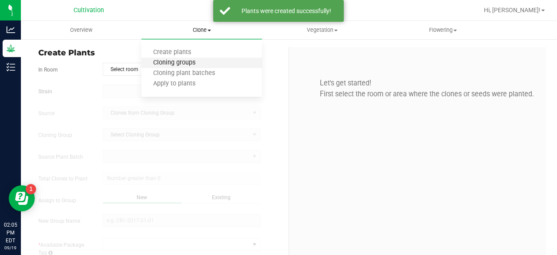
click at [191, 62] on span "Cloning groups" at bounding box center [174, 62] width 66 height 7
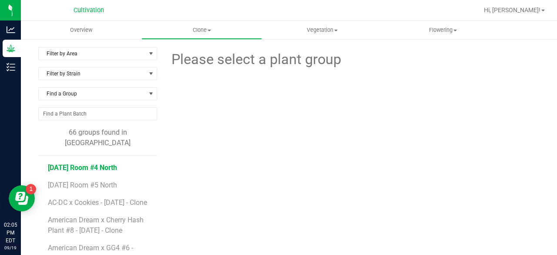
click at [111, 163] on span "[DATE] Room #4 North" at bounding box center [82, 167] width 69 height 8
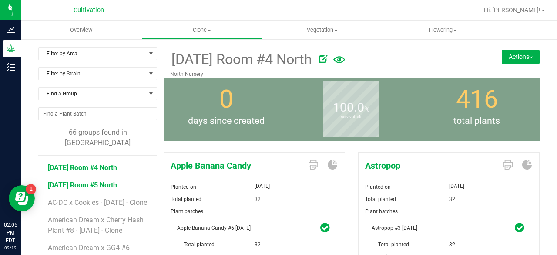
click at [74, 181] on span "[DATE] Room #5 North" at bounding box center [82, 185] width 69 height 8
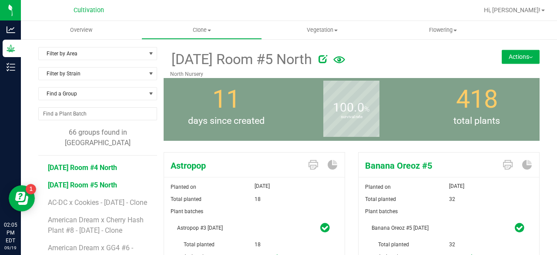
click at [102, 163] on span "[DATE] Room #4 North" at bounding box center [82, 167] width 69 height 8
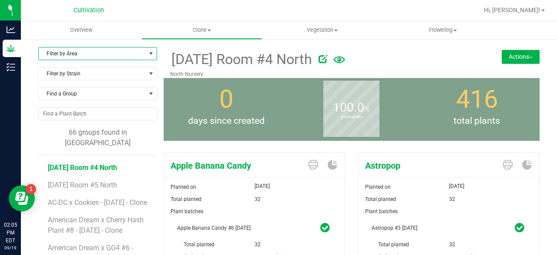
click at [135, 53] on span "Filter by Area" at bounding box center [92, 53] width 107 height 12
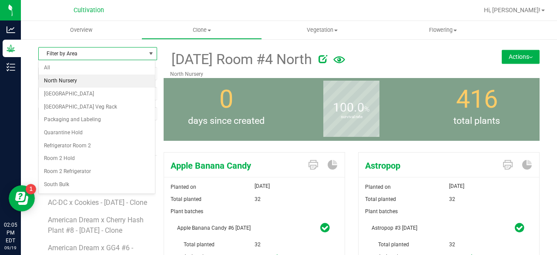
click at [100, 80] on li "North Nursery" at bounding box center [97, 80] width 116 height 13
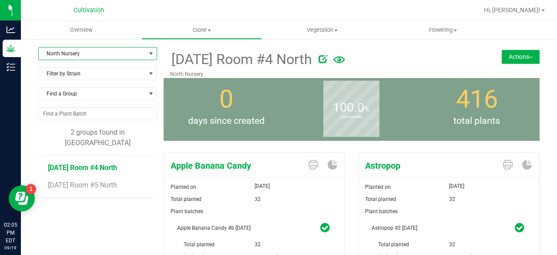
click at [326, 27] on span "Vegetation" at bounding box center [323, 30] width 120 height 8
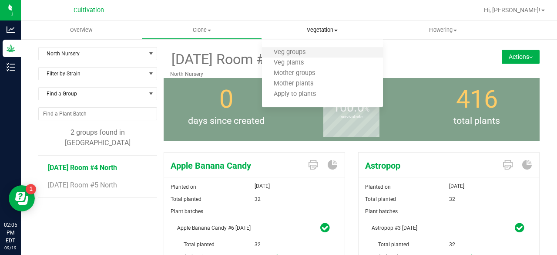
click at [309, 47] on li "Veg groups" at bounding box center [322, 52] width 121 height 10
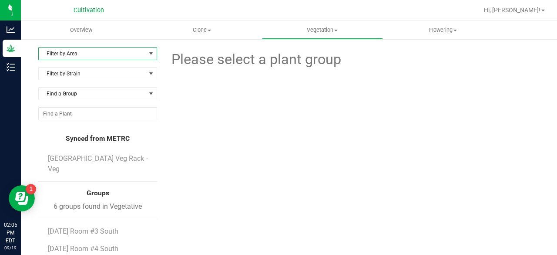
click at [133, 52] on span "Filter by Area" at bounding box center [92, 53] width 107 height 12
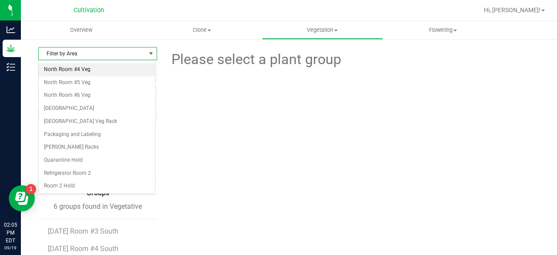
scroll to position [65, 0]
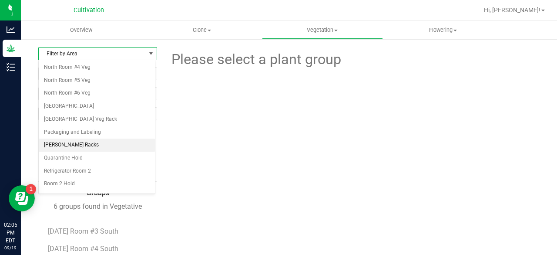
click at [89, 141] on li "[PERSON_NAME] Racks" at bounding box center [97, 144] width 116 height 13
